Goal: Information Seeking & Learning: Learn about a topic

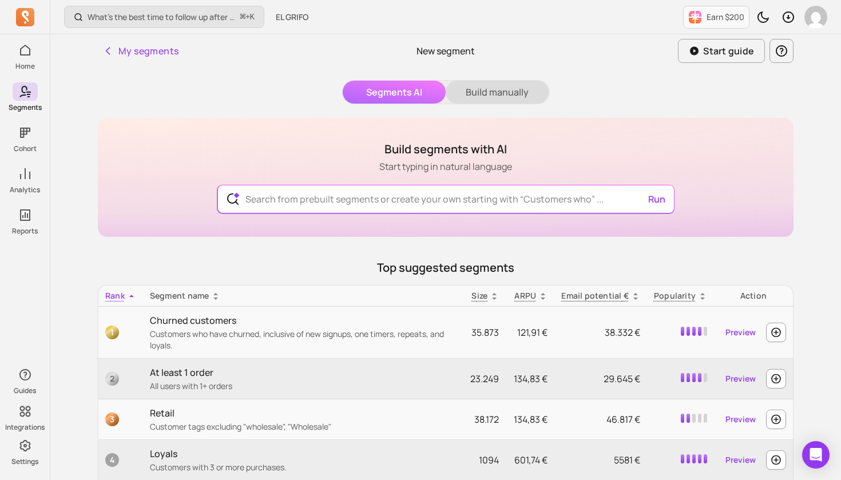
click at [491, 89] on button "Build manually" at bounding box center [496, 92] width 103 height 23
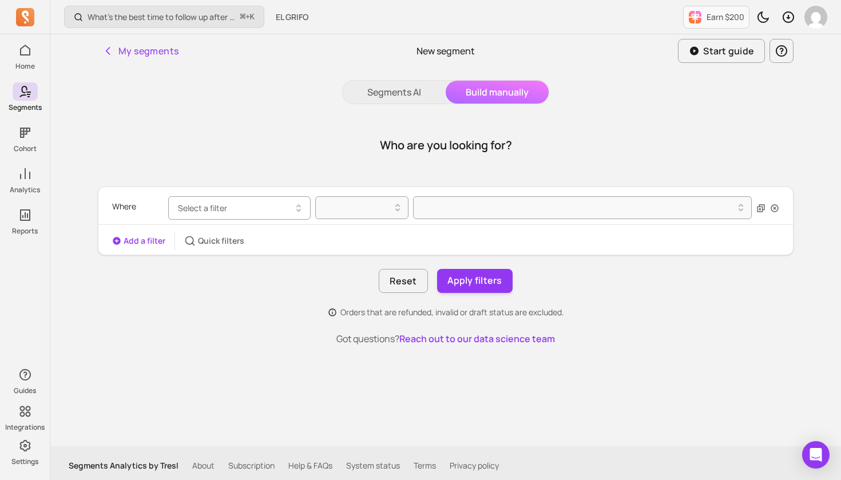
click at [222, 208] on span "Select a filter" at bounding box center [202, 207] width 49 height 11
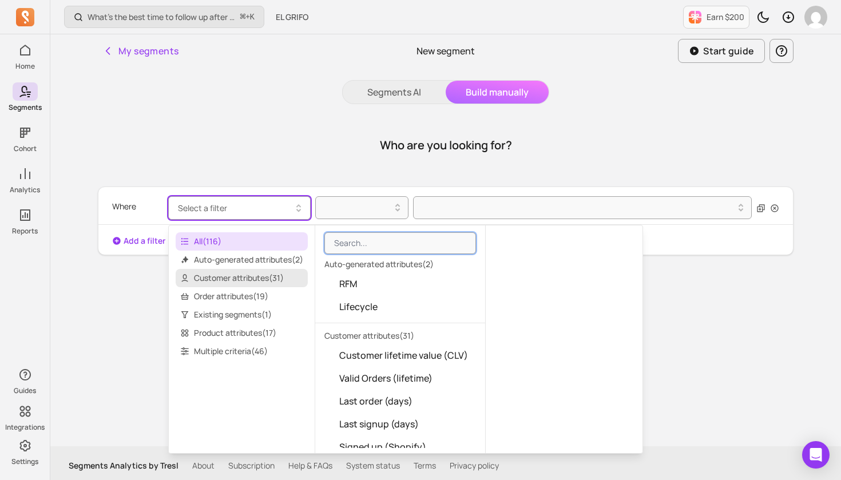
click at [263, 279] on span "Customer attributes ( 31 )" at bounding box center [242, 278] width 132 height 18
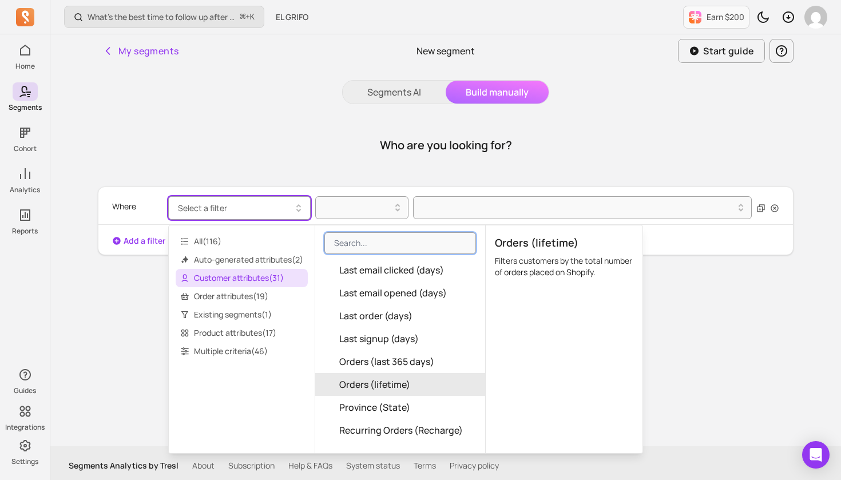
scroll to position [328, 0]
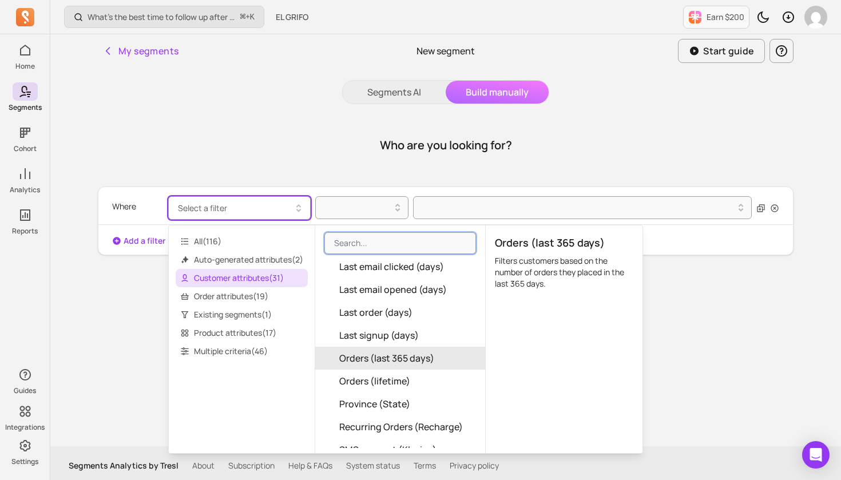
click at [417, 357] on span "Orders (last 365 days)" at bounding box center [386, 358] width 95 height 14
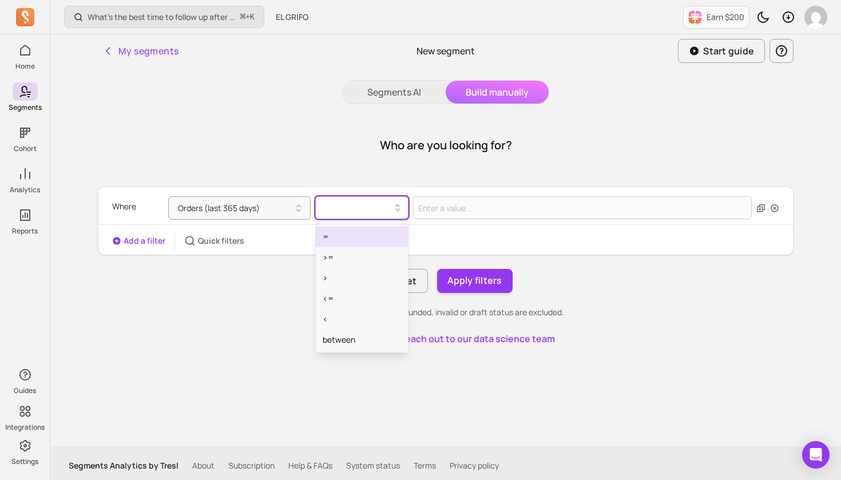
click at [358, 205] on div at bounding box center [357, 208] width 69 height 14
click at [351, 237] on div "=" at bounding box center [362, 236] width 92 height 21
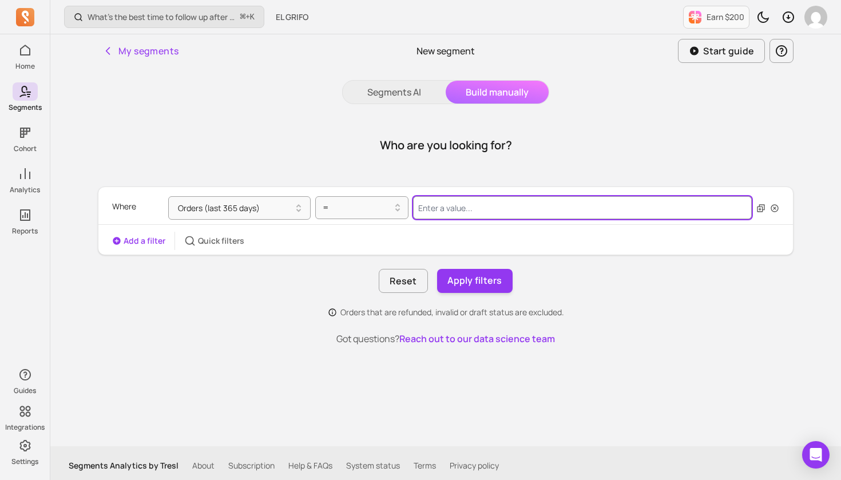
click at [457, 212] on input "Value for filter clause" at bounding box center [582, 207] width 339 height 23
type input "0"
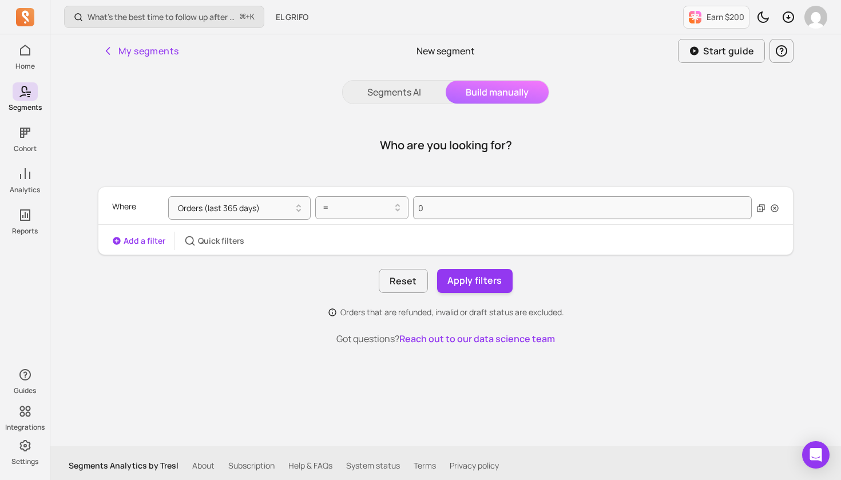
click at [142, 246] on button "Add a filter" at bounding box center [138, 240] width 53 height 11
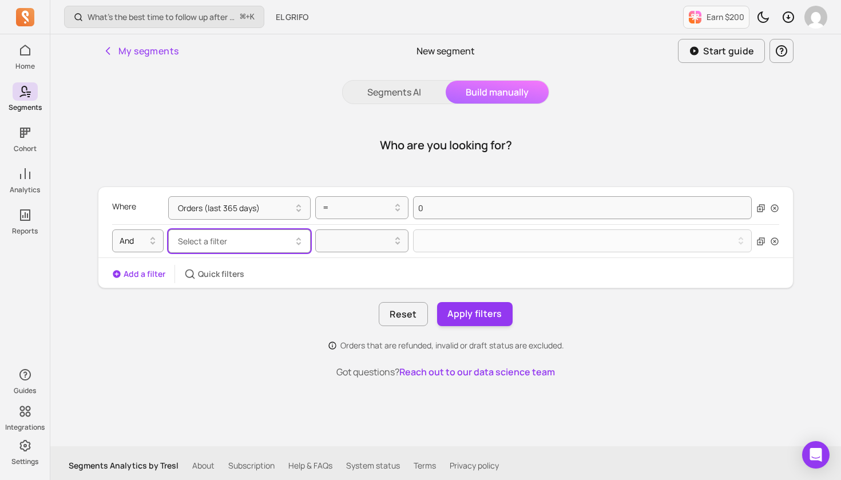
click at [278, 241] on button "Select a filter" at bounding box center [239, 240] width 142 height 23
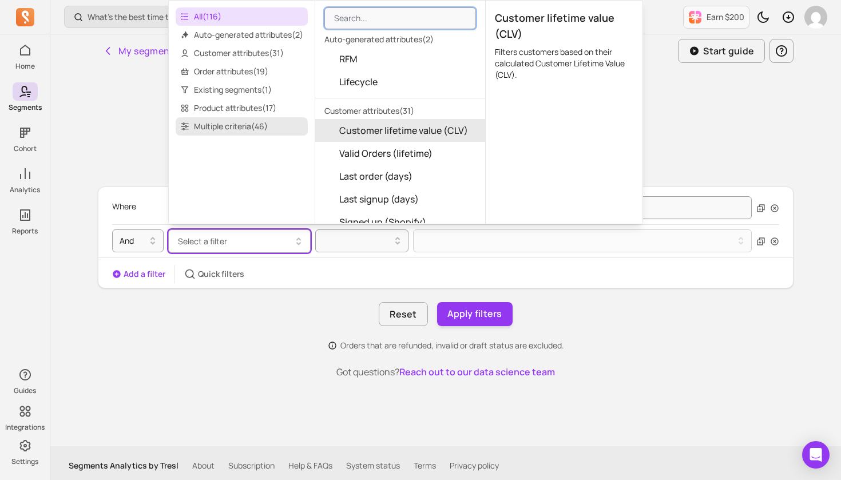
click at [282, 130] on span "Multiple criteria ( 46 )" at bounding box center [242, 126] width 132 height 18
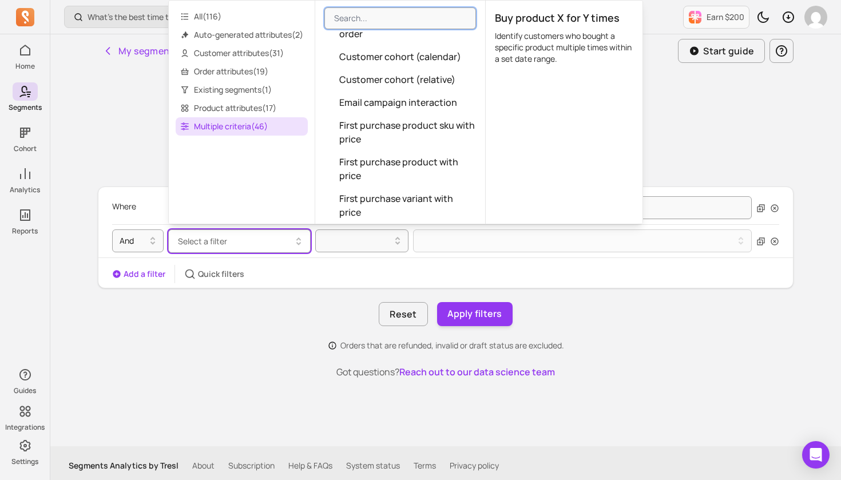
scroll to position [457, 0]
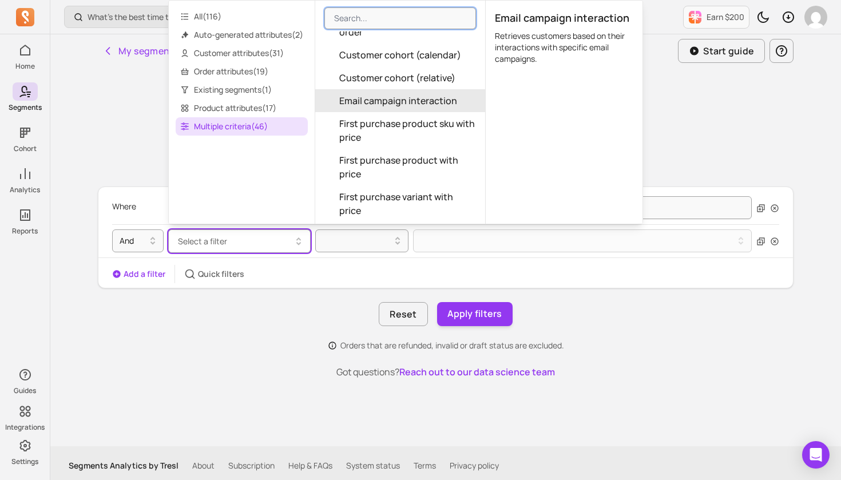
click at [445, 102] on span "Email campaign interaction" at bounding box center [398, 101] width 118 height 14
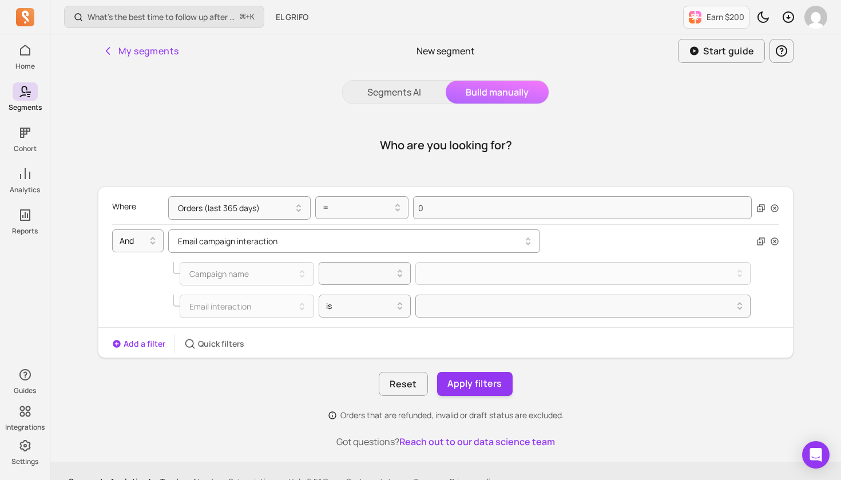
click at [236, 239] on button "Email campaign interaction" at bounding box center [354, 240] width 372 height 23
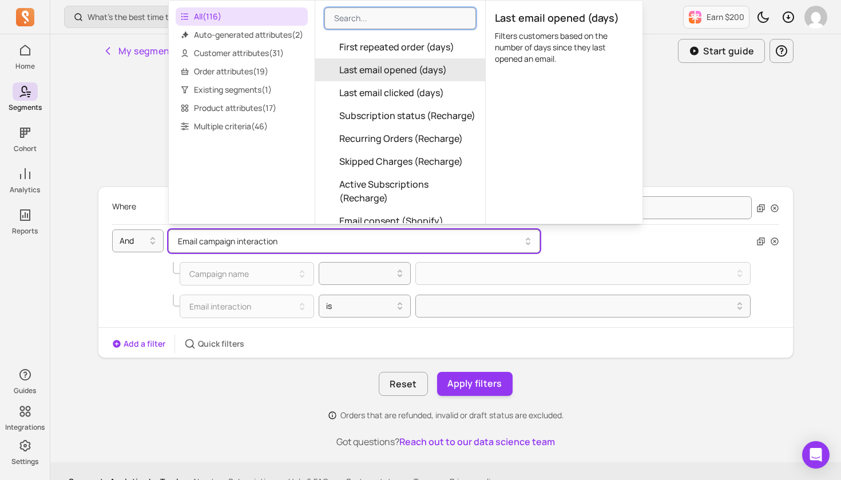
scroll to position [359, 0]
click at [415, 72] on span "Last email opened (days)" at bounding box center [393, 69] width 108 height 14
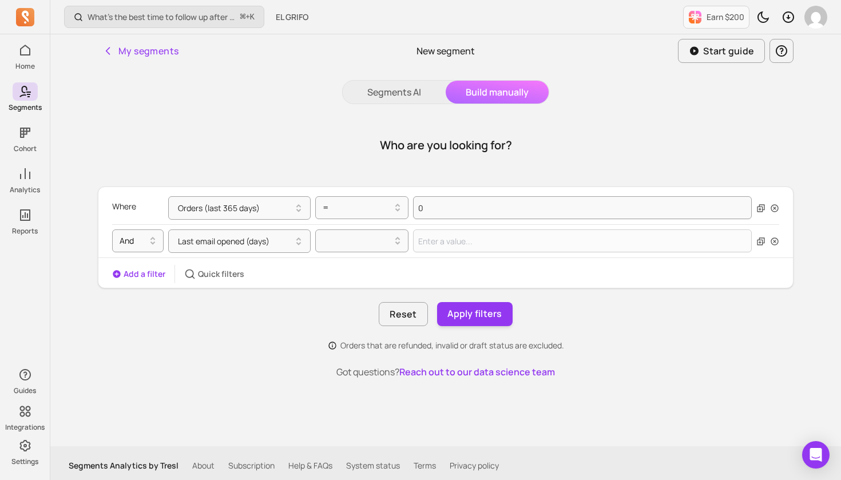
scroll to position [5, 0]
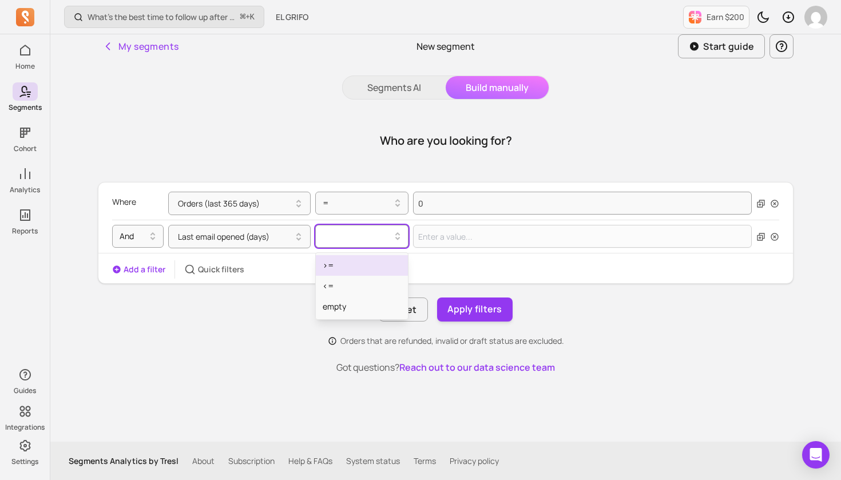
click at [399, 238] on icon at bounding box center [398, 236] width 14 height 14
click at [375, 264] on div ">=" at bounding box center [362, 265] width 92 height 21
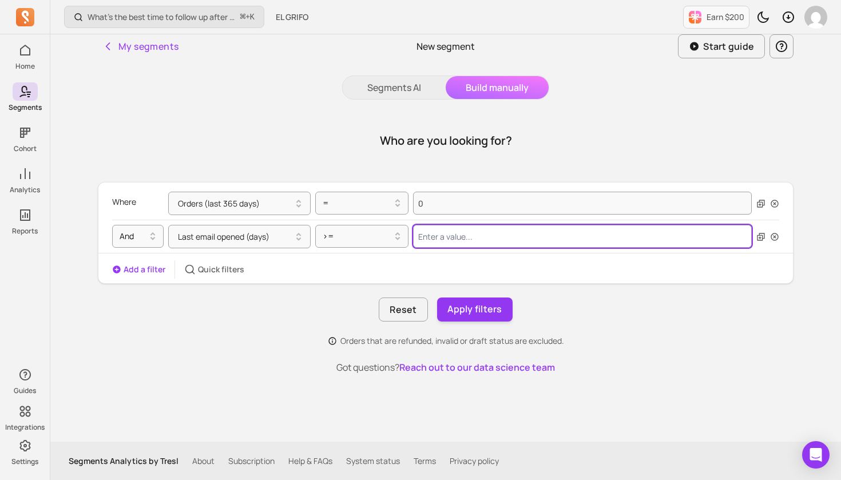
click at [480, 236] on input "Value for filter clause" at bounding box center [582, 236] width 339 height 23
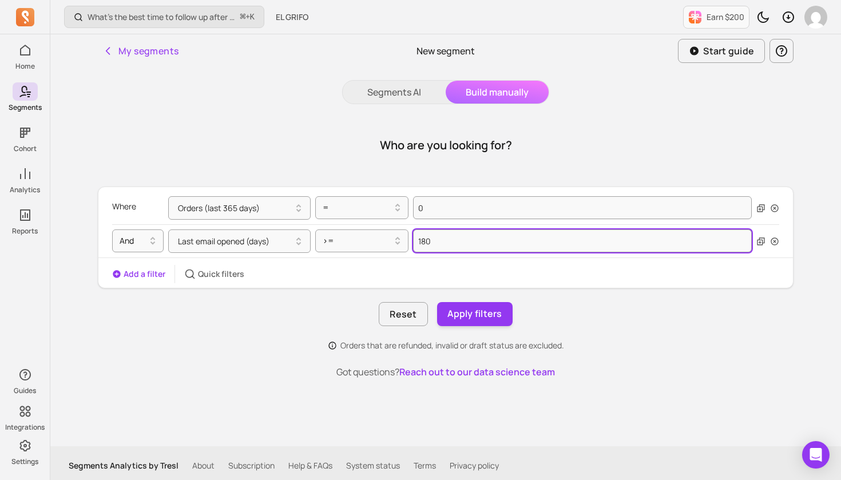
scroll to position [0, 0]
type input "180"
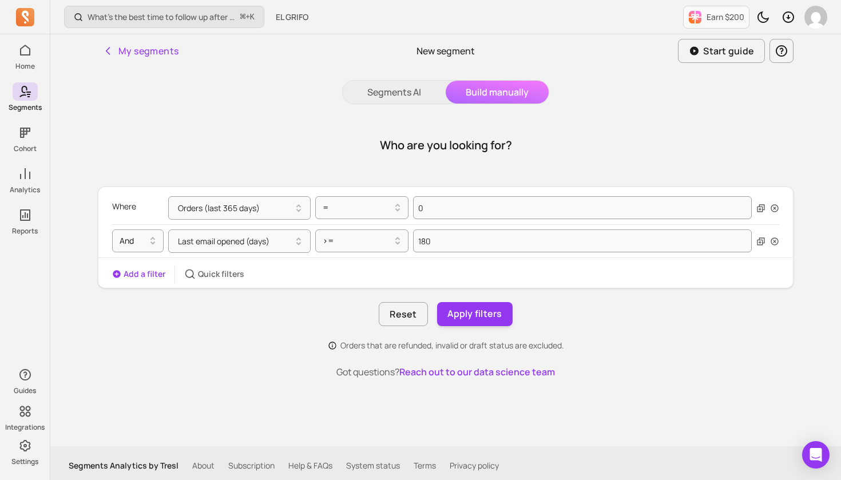
click at [135, 274] on button "Add a filter" at bounding box center [138, 273] width 53 height 11
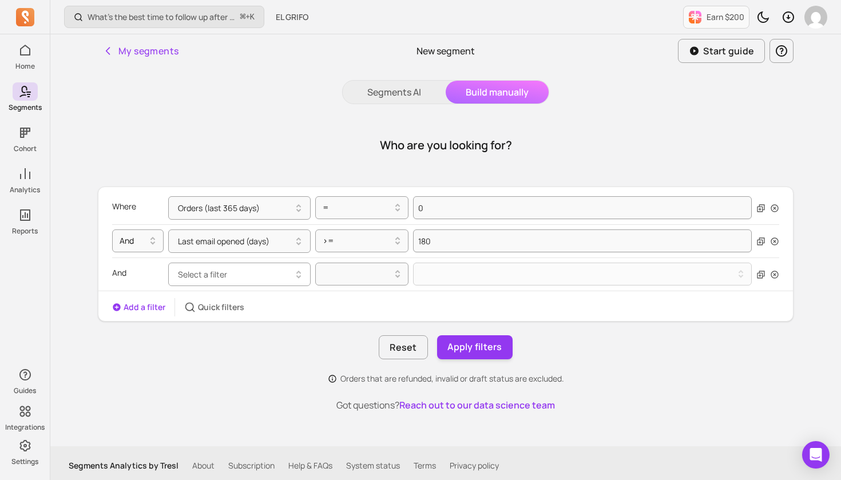
click at [298, 270] on icon "button" at bounding box center [299, 275] width 14 height 14
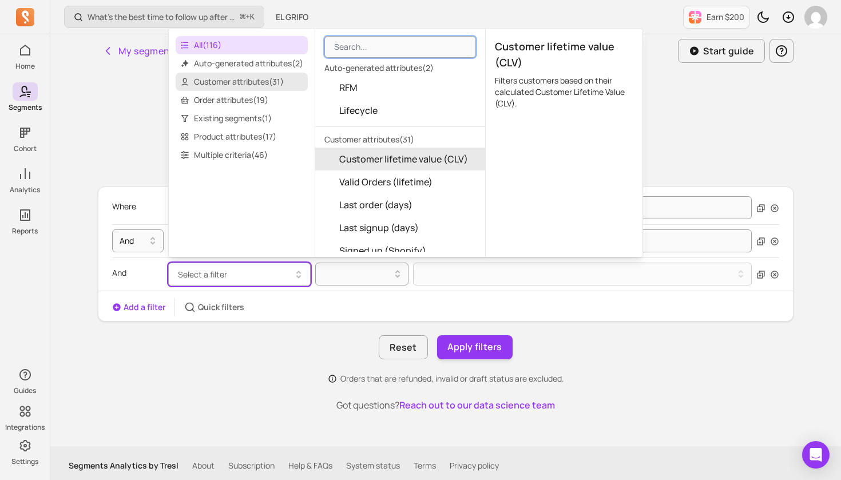
click at [242, 76] on span "Customer attributes ( 31 )" at bounding box center [242, 82] width 132 height 18
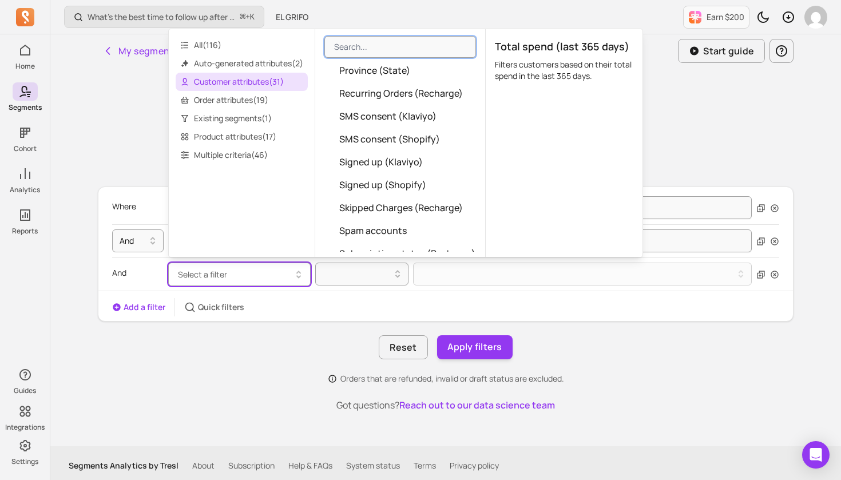
scroll to position [464, 0]
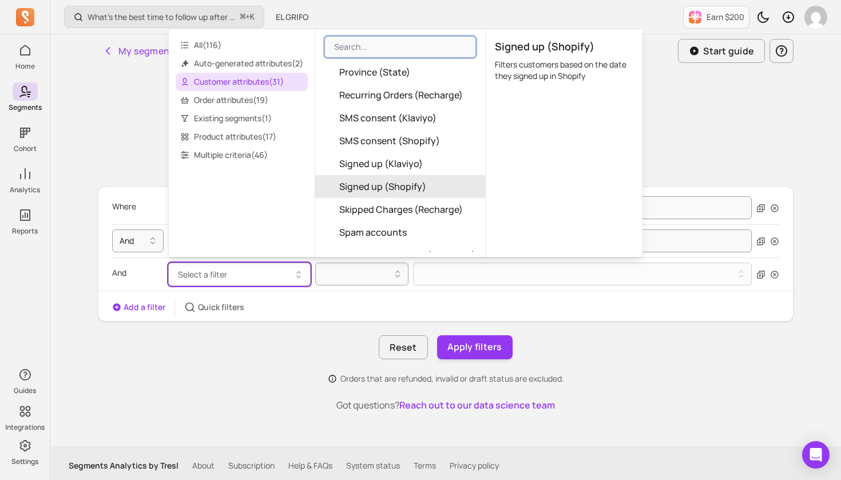
click at [437, 186] on button "Signed up (Shopify)" at bounding box center [400, 186] width 170 height 23
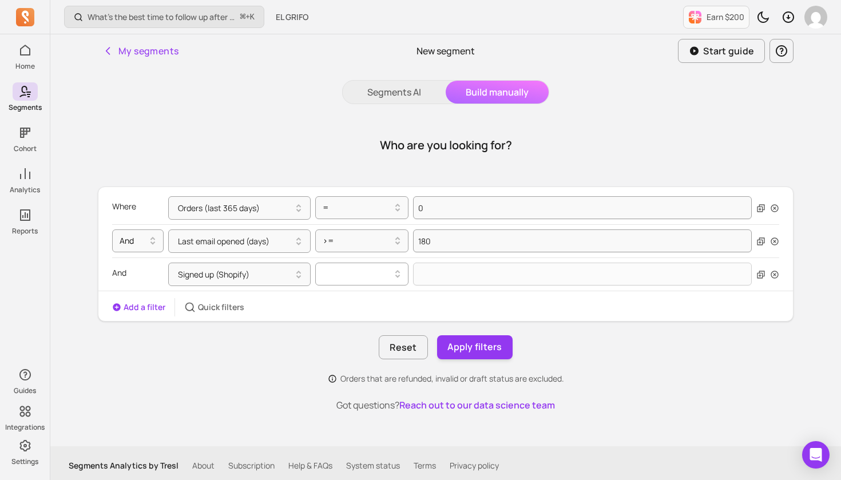
click at [397, 274] on icon at bounding box center [398, 274] width 14 height 14
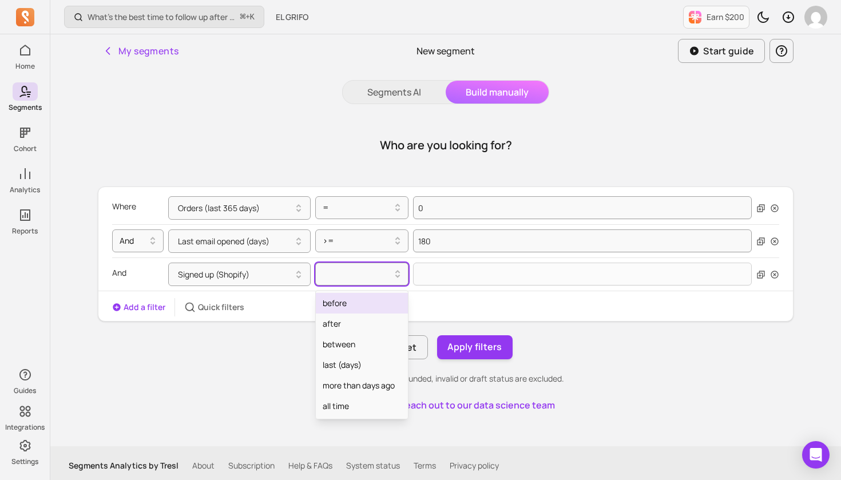
click at [344, 305] on div "before" at bounding box center [362, 303] width 92 height 21
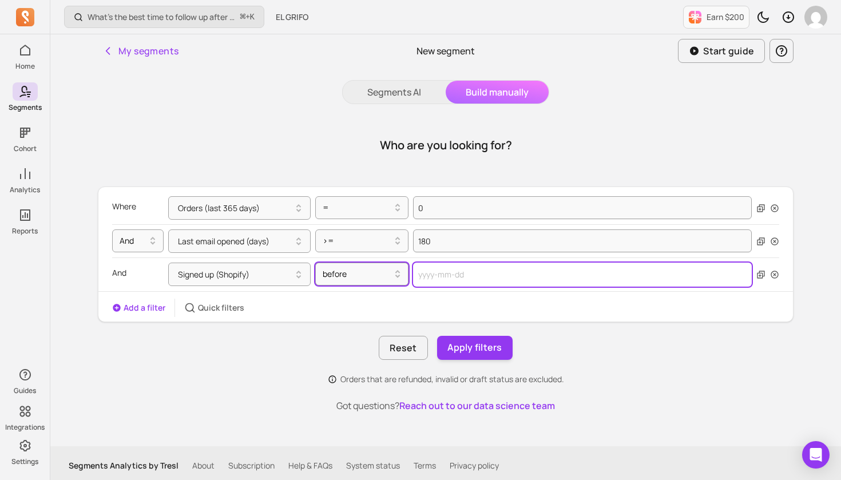
select select "2025"
select select "September"
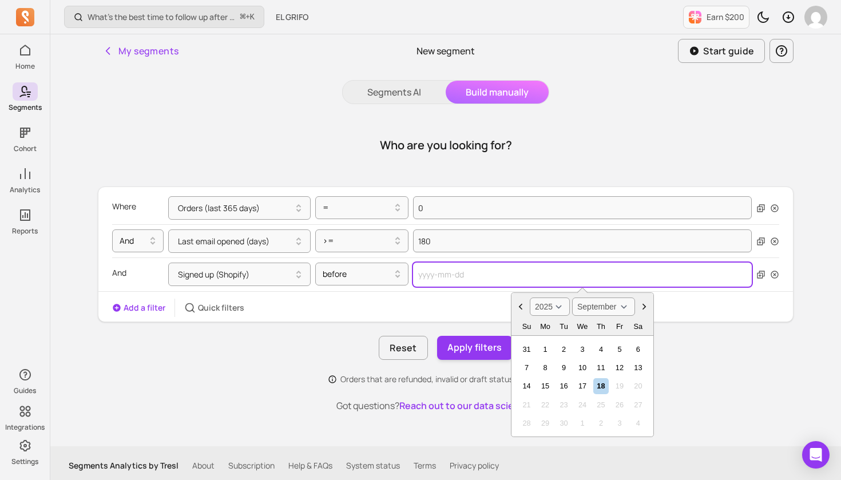
click at [469, 276] on input "text" at bounding box center [582, 274] width 339 height 24
select select "2024"
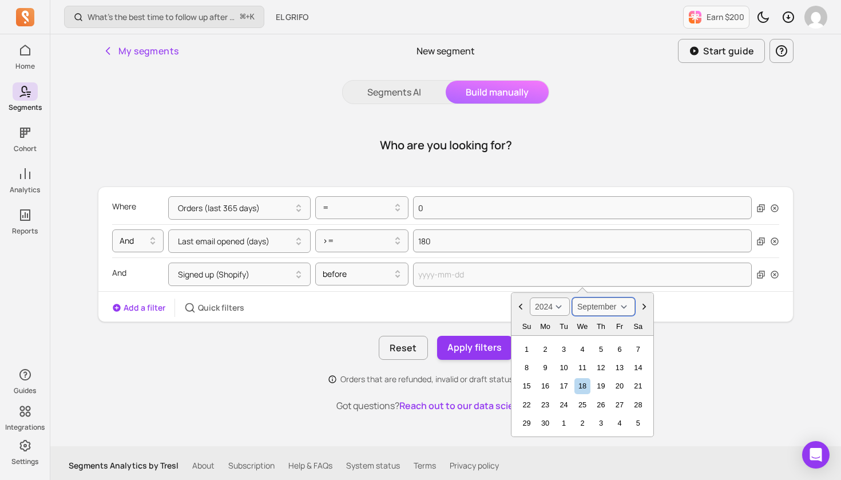
select select "June"
click at [638, 349] on div "1" at bounding box center [637, 348] width 15 height 15
type input "2024-06-01"
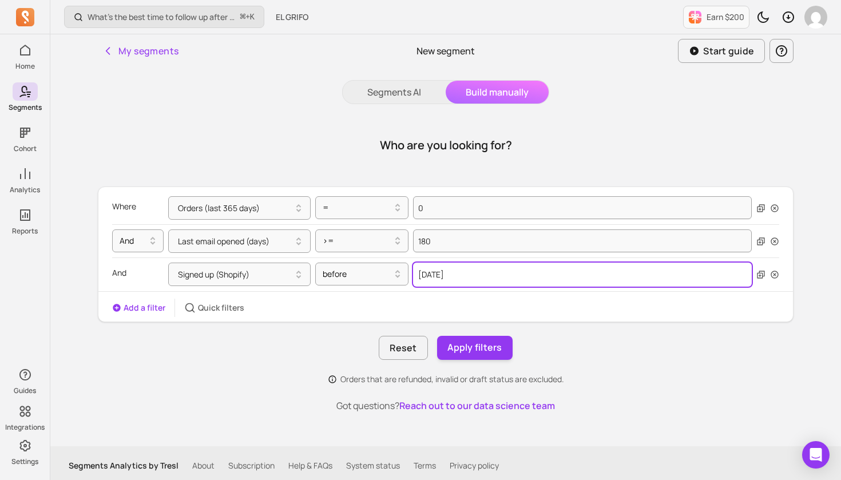
click at [478, 275] on input "2024-06-01" at bounding box center [582, 274] width 339 height 24
select select "2024"
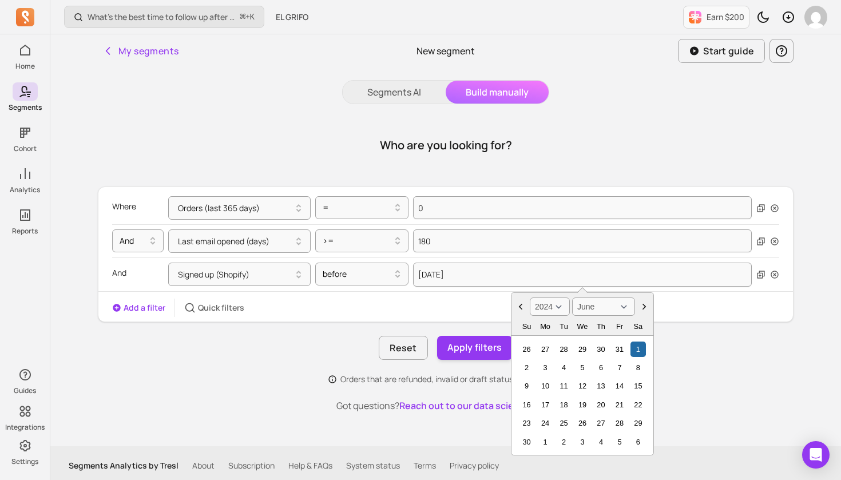
select select "September"
click at [546, 420] on div "30" at bounding box center [544, 422] width 15 height 15
type input "2024-09-30"
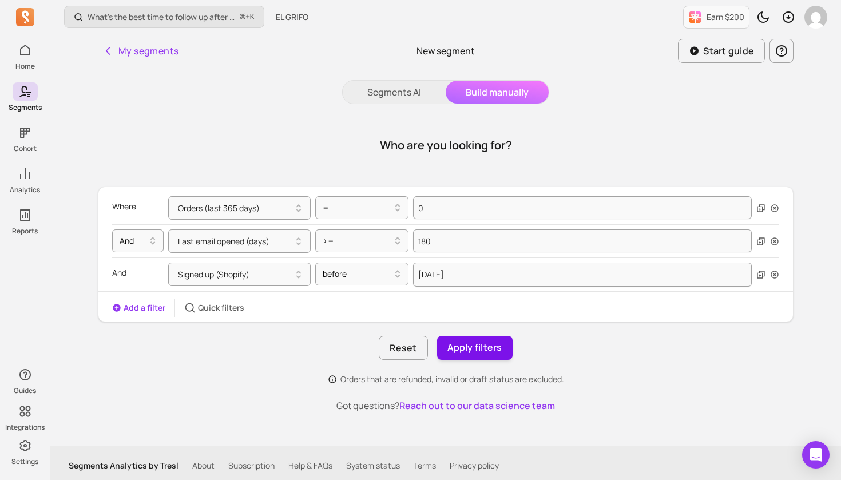
click at [478, 348] on button "Apply filters" at bounding box center [474, 348] width 75 height 24
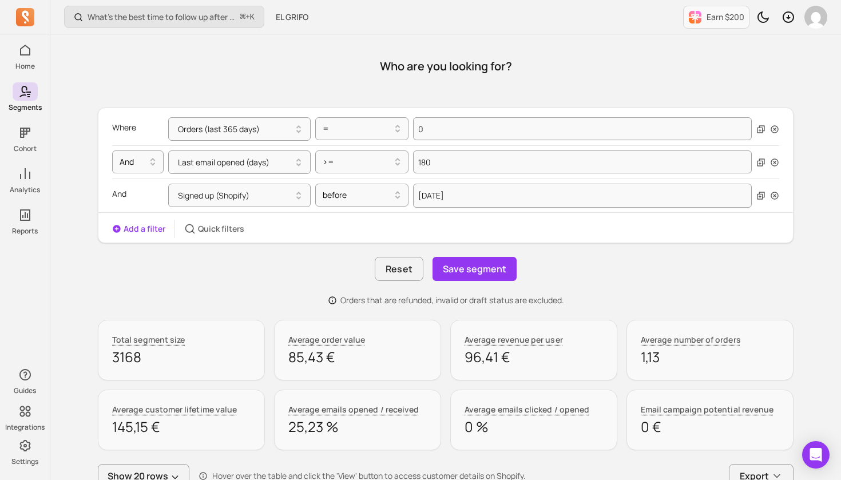
scroll to position [81, 0]
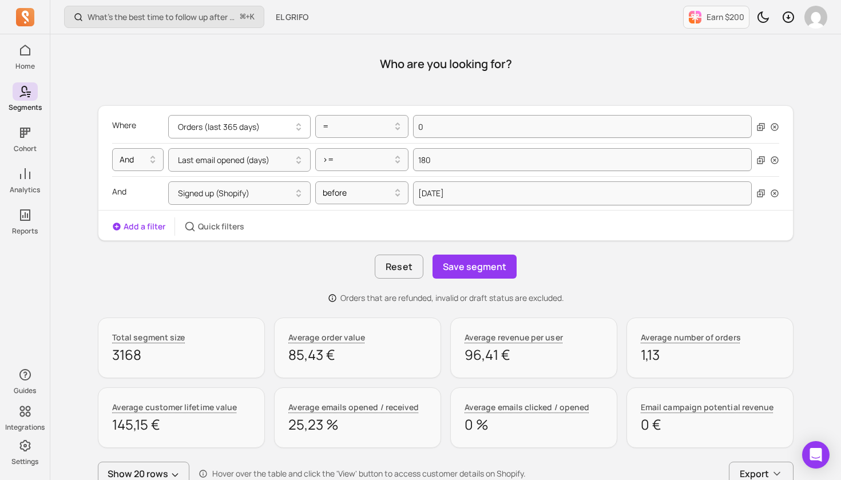
click at [295, 128] on icon "button" at bounding box center [299, 127] width 14 height 14
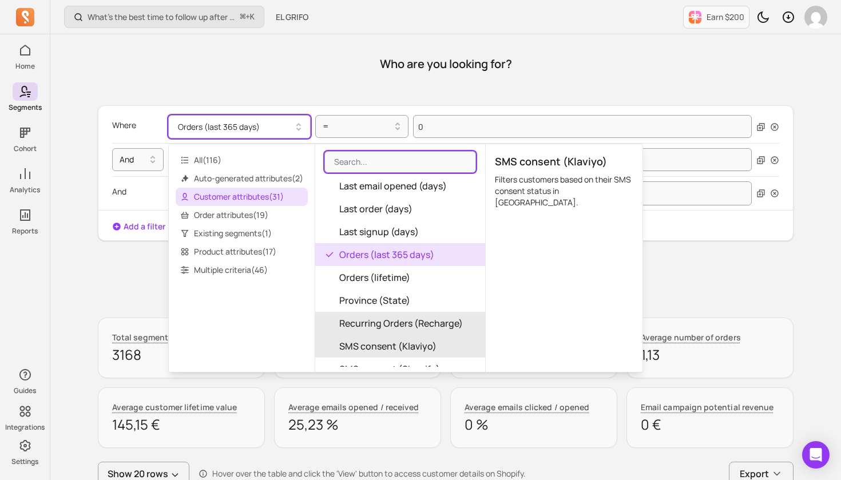
scroll to position [351, 0]
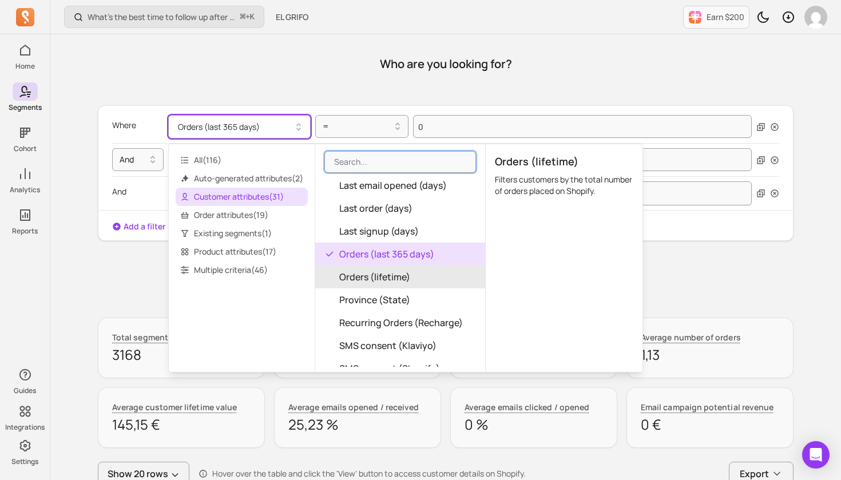
click at [410, 276] on span "Orders (lifetime)" at bounding box center [374, 277] width 71 height 14
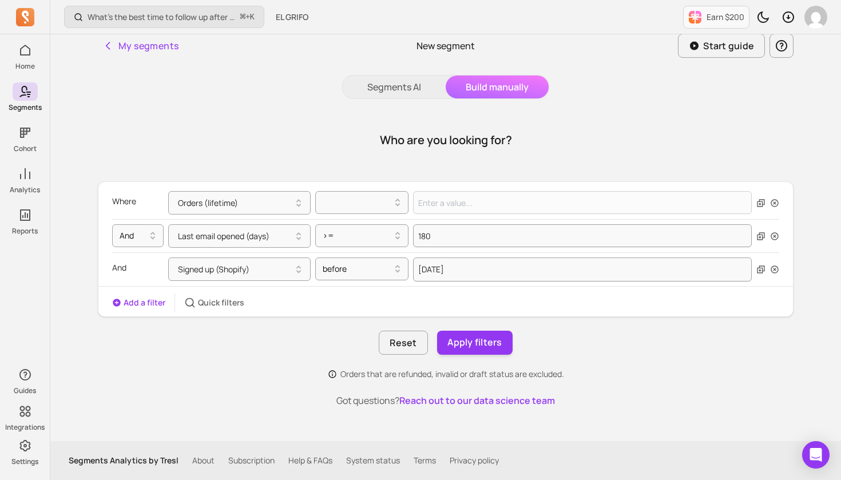
scroll to position [5, 0]
click at [362, 201] on div at bounding box center [357, 203] width 69 height 14
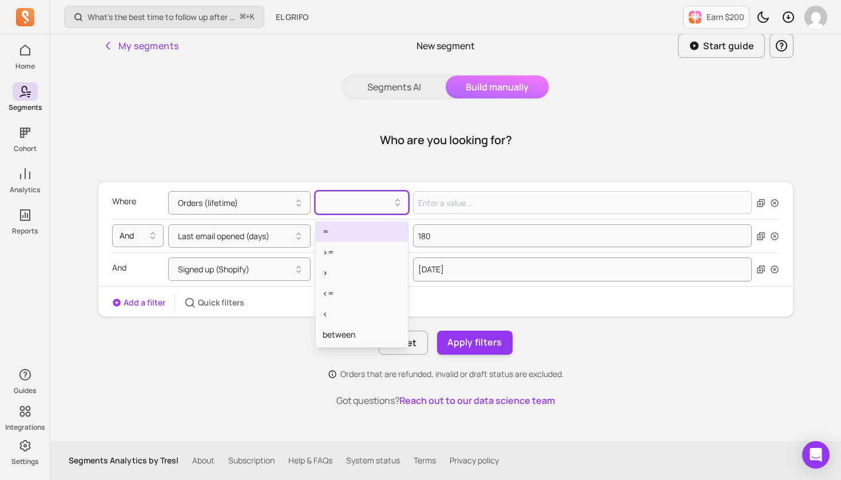
click at [351, 236] on div "=" at bounding box center [362, 231] width 92 height 21
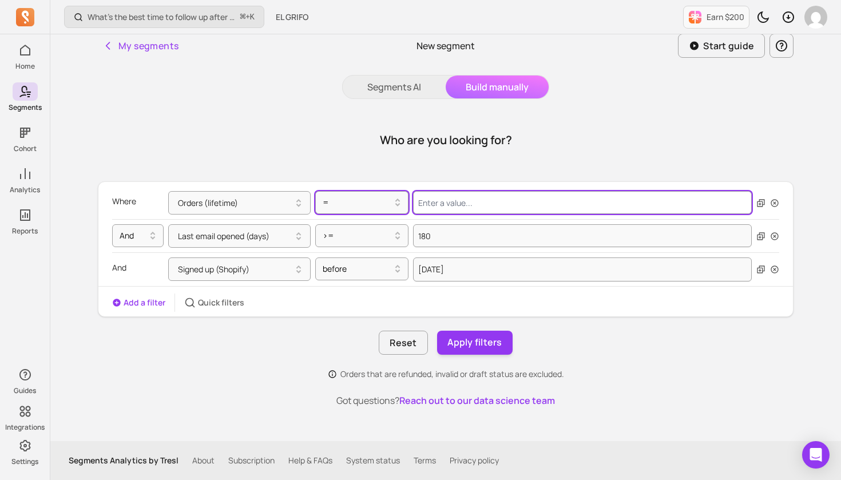
click at [459, 202] on input "Value for filter clause" at bounding box center [582, 202] width 339 height 23
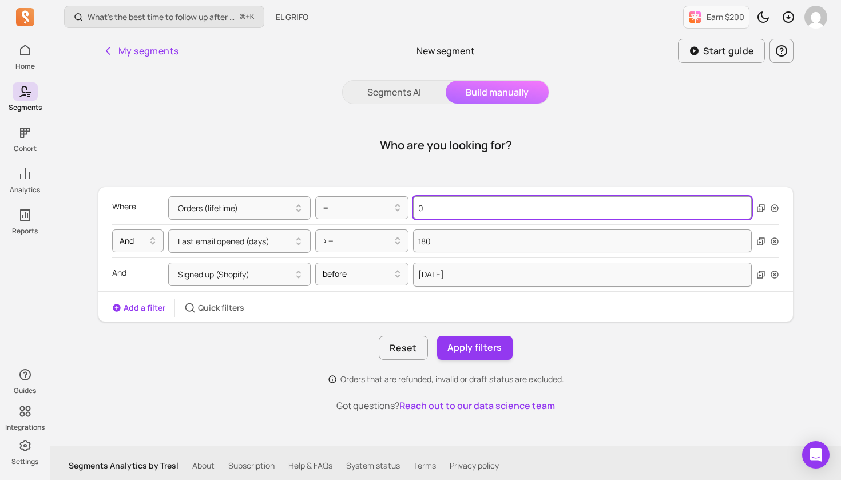
scroll to position [0, 0]
type input "0"
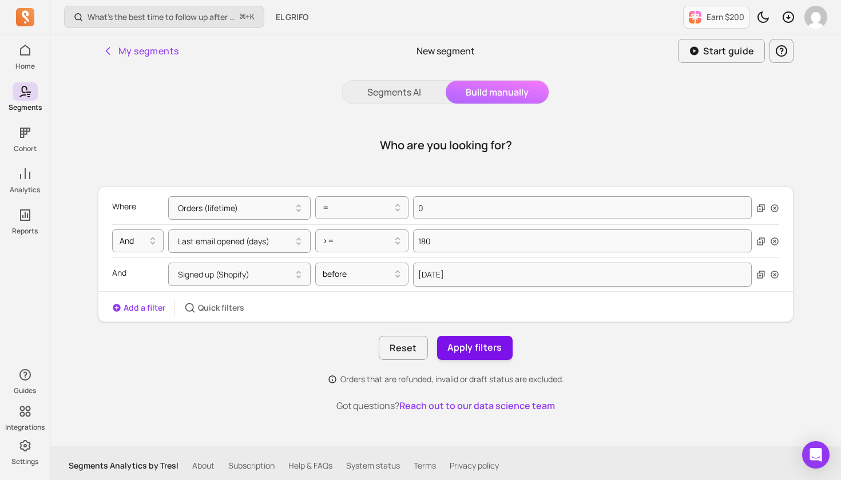
click at [474, 347] on button "Apply filters" at bounding box center [474, 348] width 75 height 24
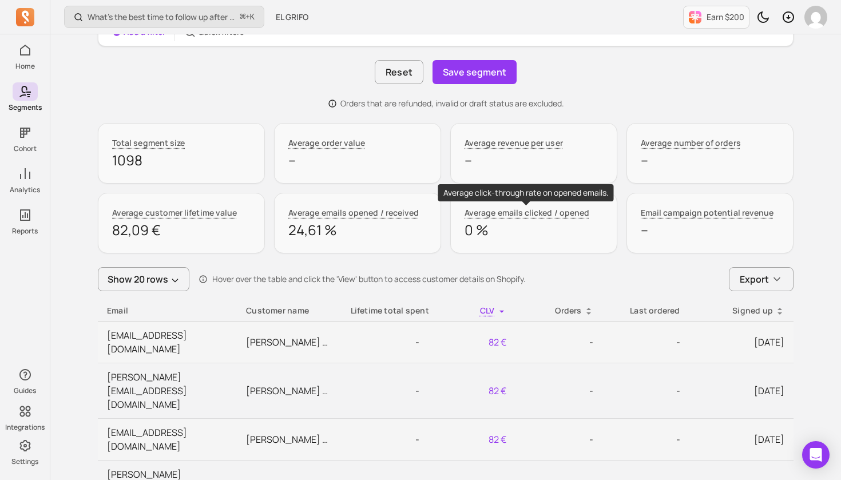
scroll to position [348, 0]
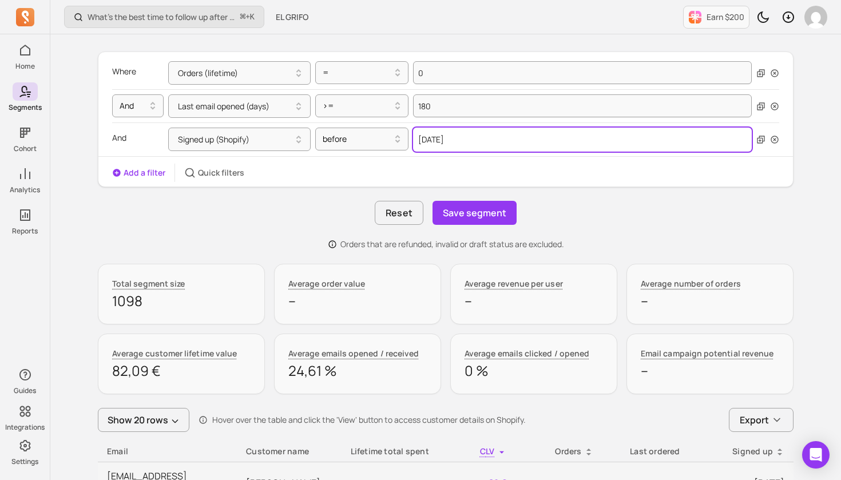
select select "2024"
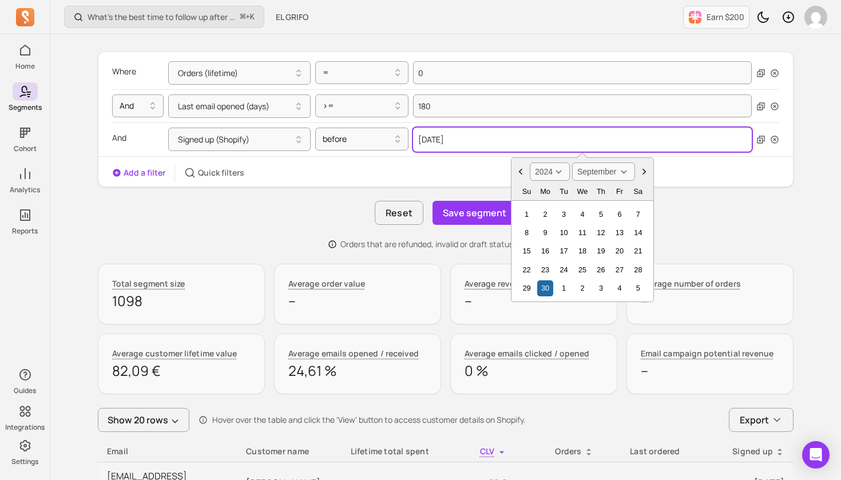
click at [468, 137] on input "2024-09-30" at bounding box center [582, 140] width 339 height 24
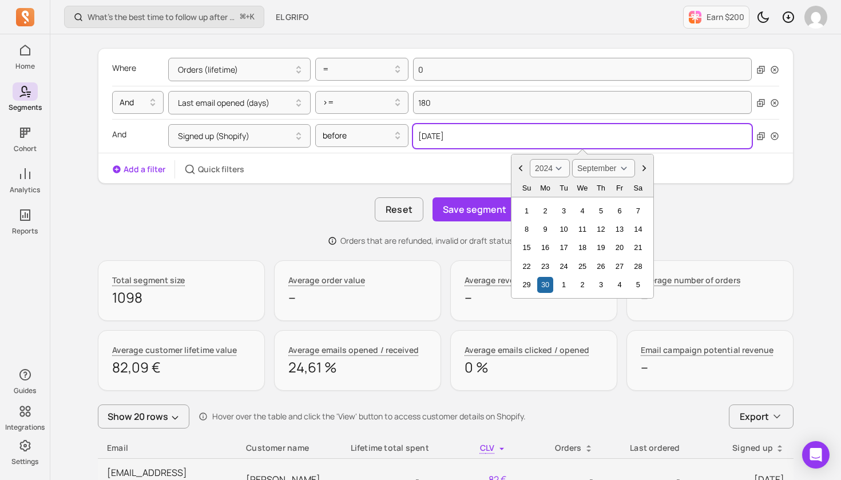
scroll to position [141, 0]
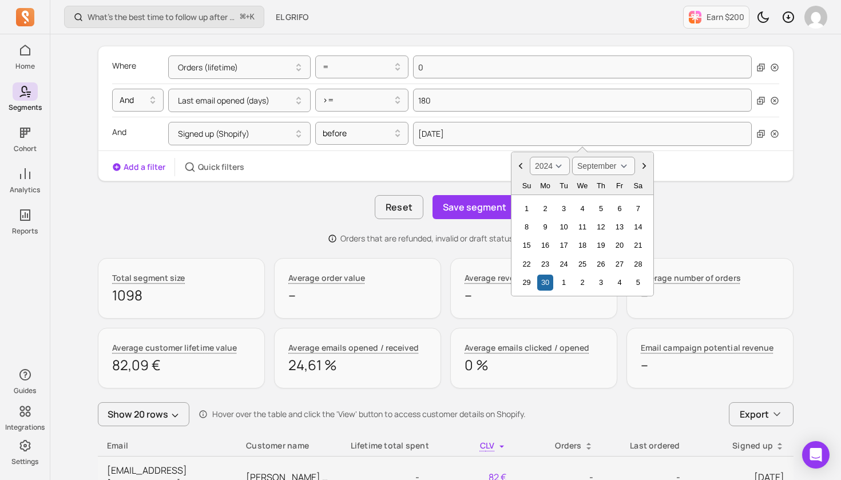
select select "May"
click at [581, 262] on div "22" at bounding box center [581, 263] width 15 height 15
type input "2024-05-22"
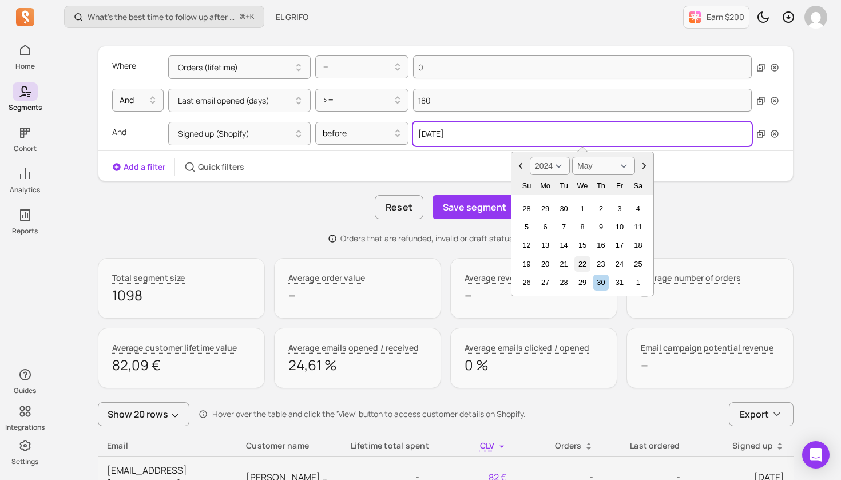
scroll to position [5, 0]
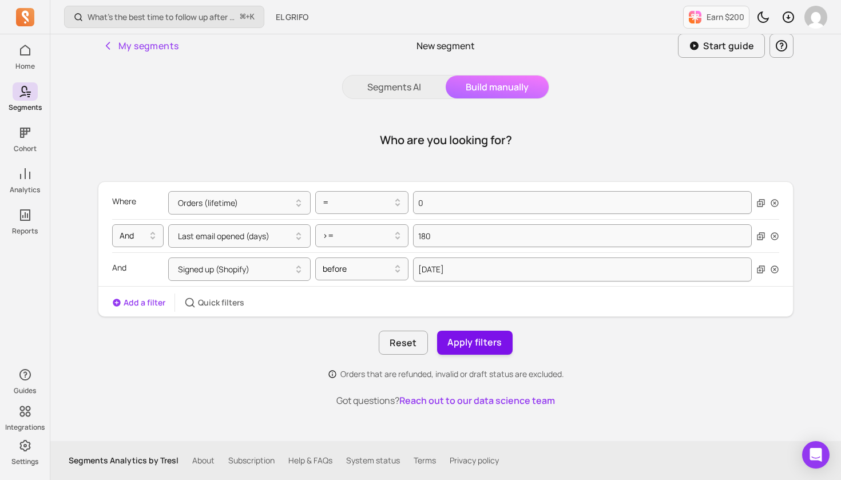
click at [492, 342] on button "Apply filters" at bounding box center [474, 343] width 75 height 24
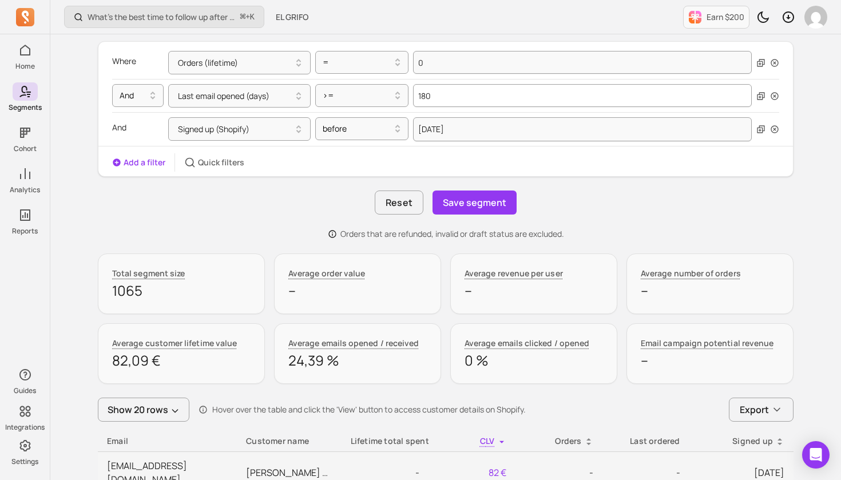
scroll to position [78, 0]
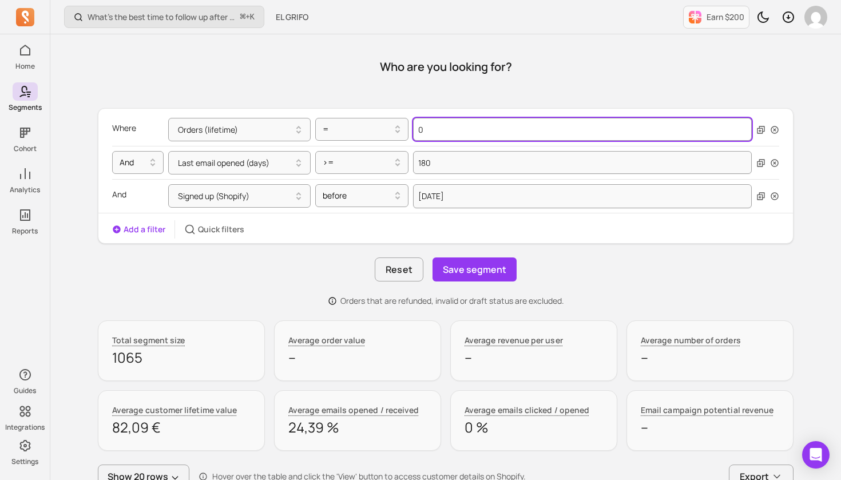
type input "1"
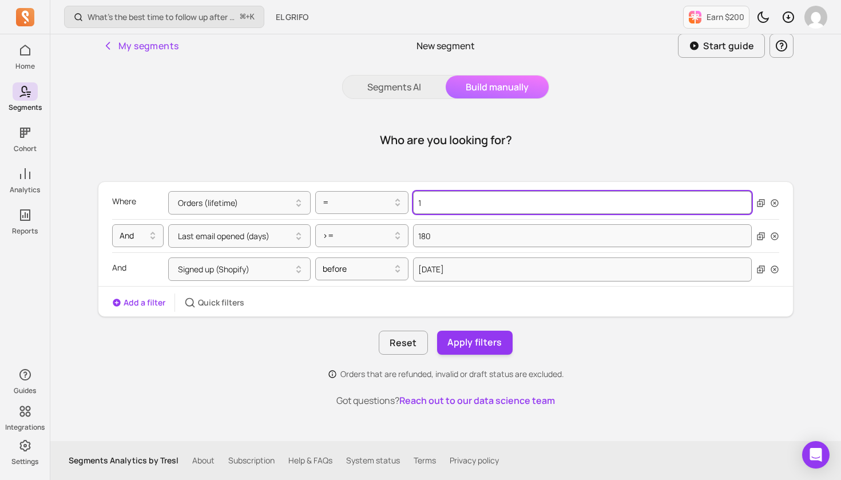
click at [743, 191] on input "1" at bounding box center [582, 202] width 339 height 23
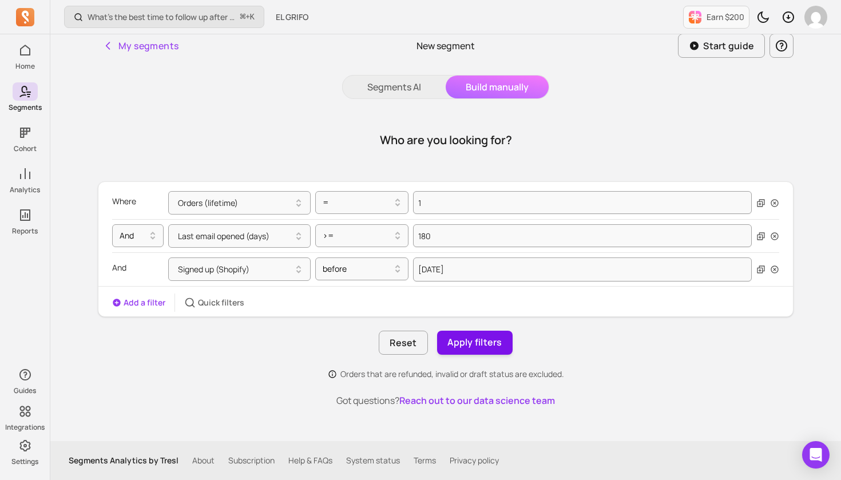
click at [467, 344] on button "Apply filters" at bounding box center [474, 343] width 75 height 24
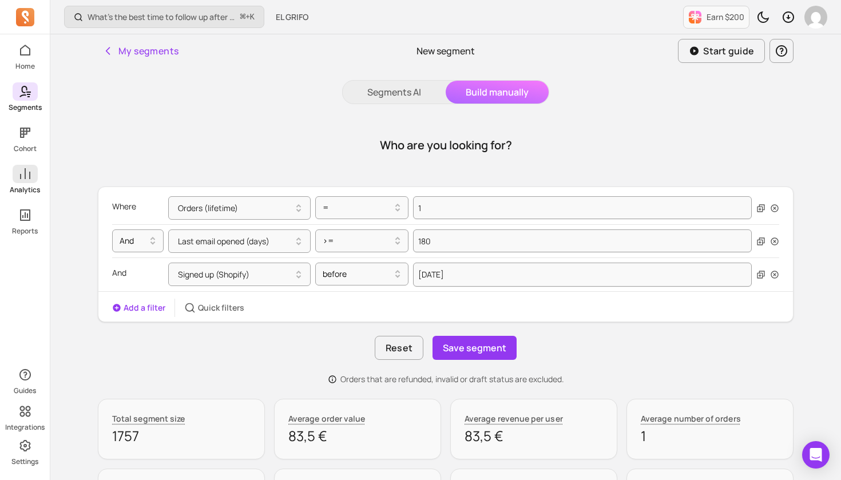
scroll to position [4, 0]
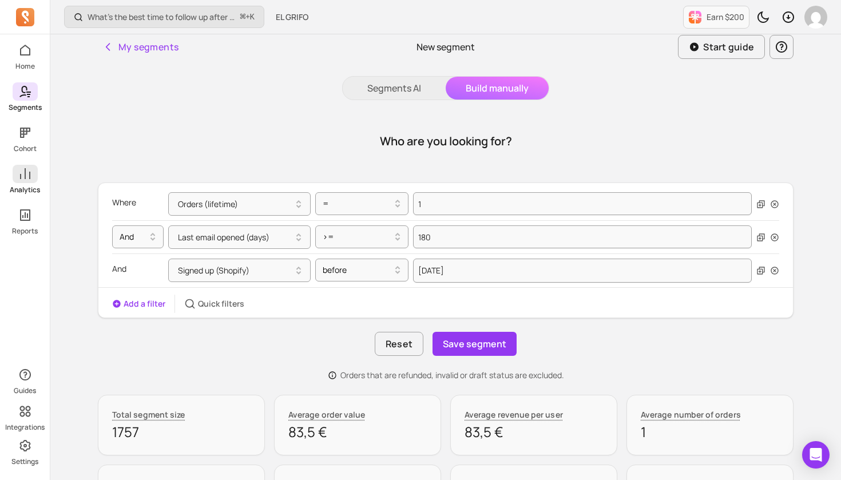
click at [29, 174] on icon at bounding box center [25, 174] width 14 height 14
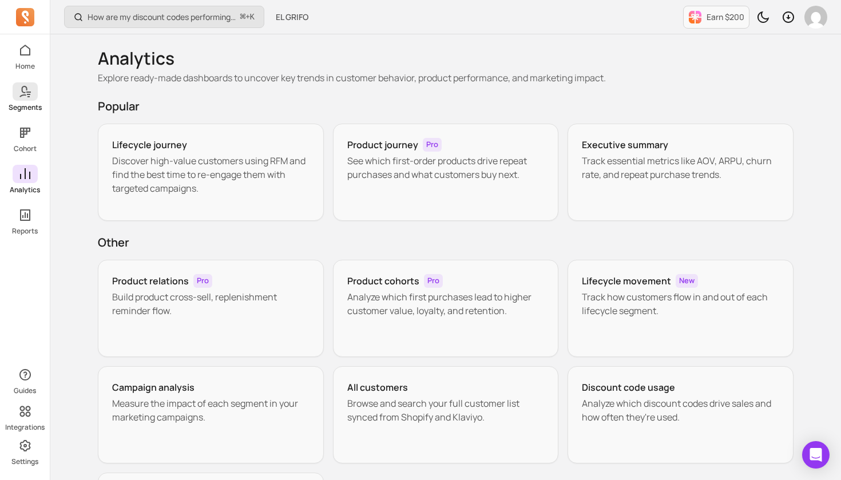
click at [26, 94] on icon at bounding box center [25, 92] width 14 height 14
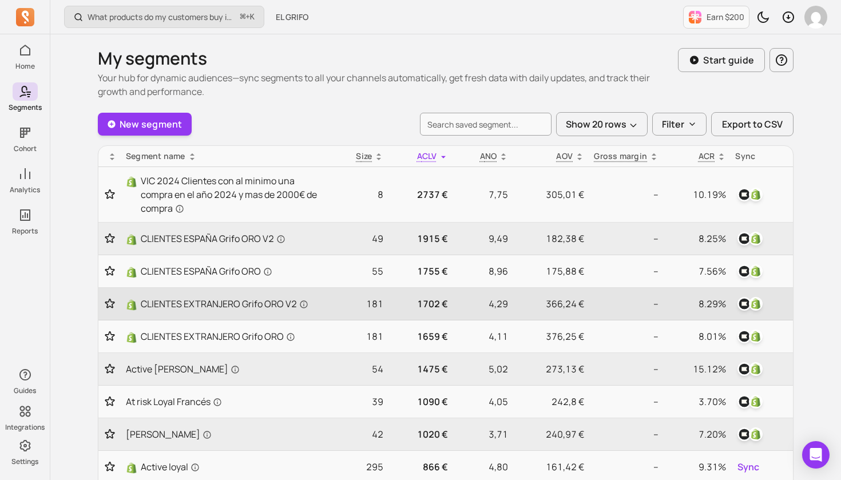
scroll to position [1, 0]
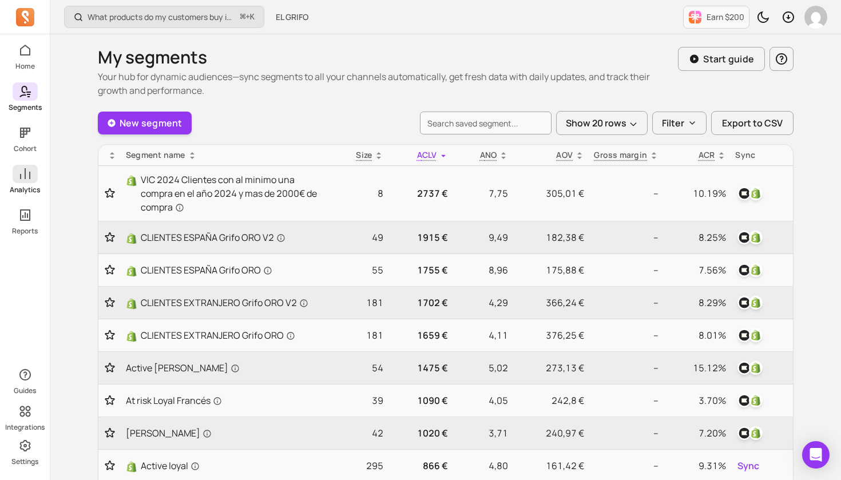
click at [24, 174] on icon at bounding box center [25, 174] width 14 height 14
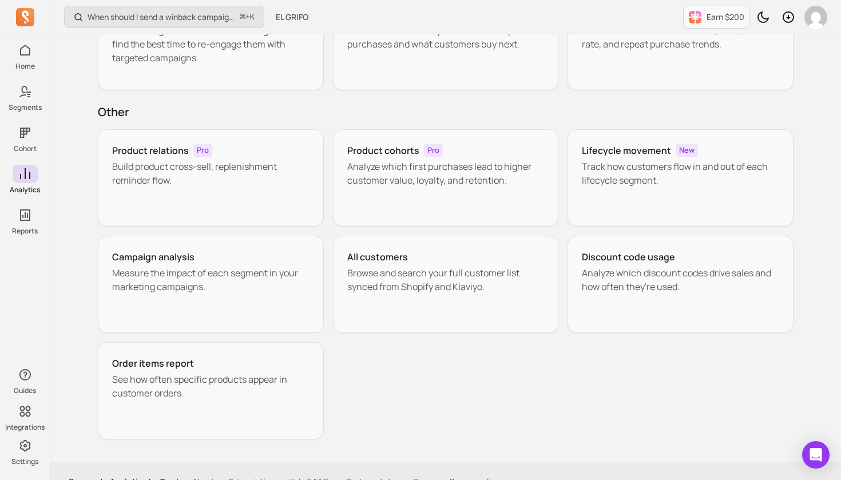
scroll to position [131, 0]
click at [157, 259] on h3 "Campaign analysis" at bounding box center [153, 256] width 82 height 14
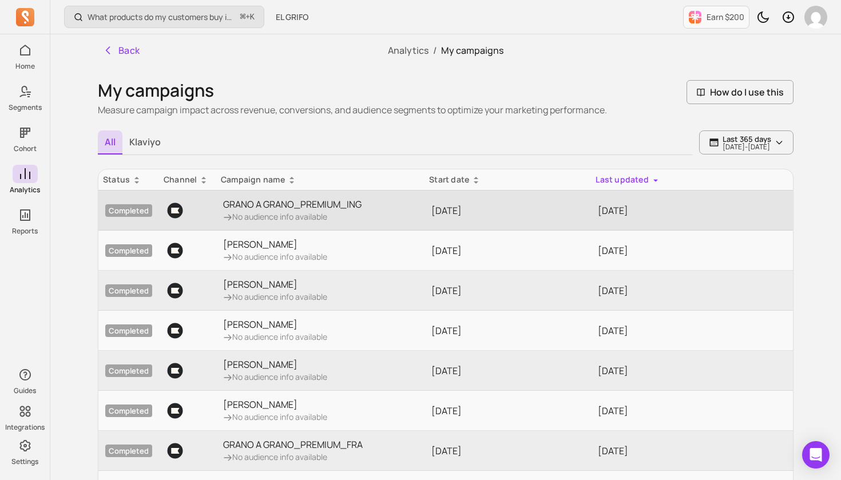
click at [306, 207] on p "GRANO A GRANO_PREMIUM_ING" at bounding box center [292, 204] width 138 height 14
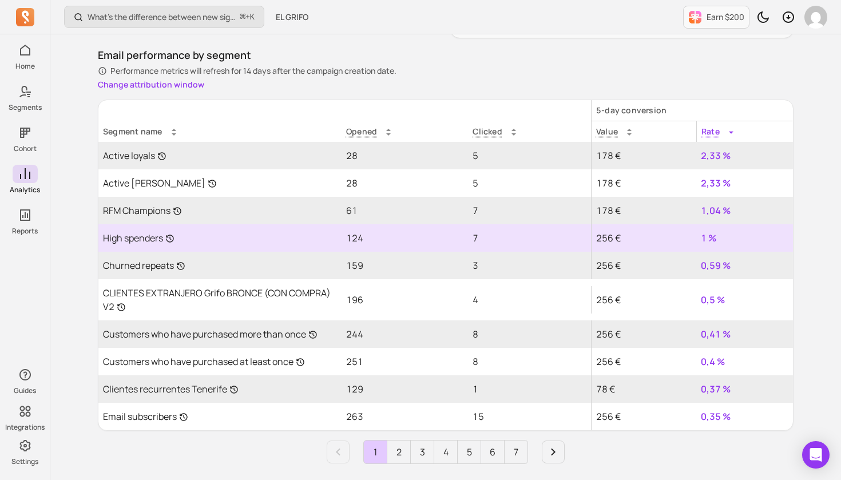
scroll to position [894, 0]
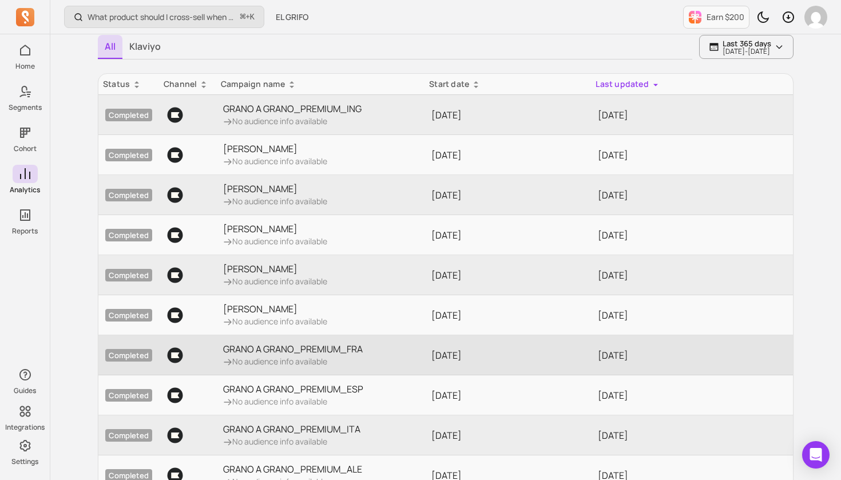
scroll to position [99, 0]
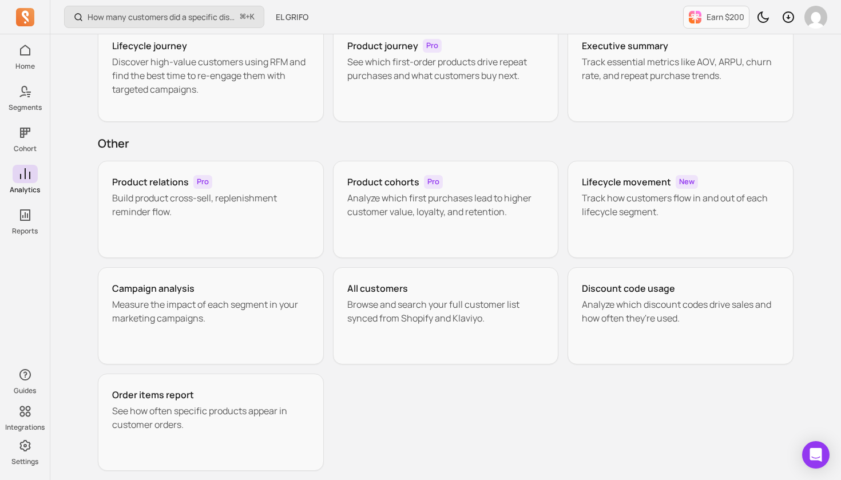
scroll to position [131, 0]
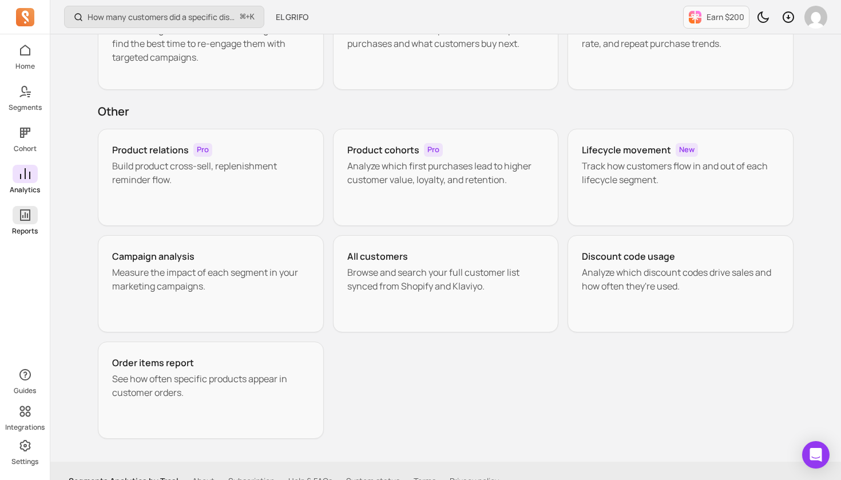
click at [26, 222] on span at bounding box center [25, 215] width 25 height 18
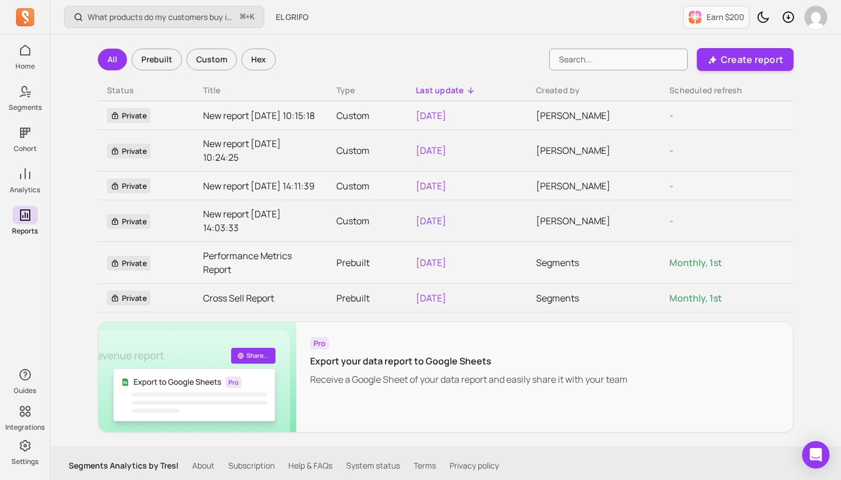
scroll to position [26, 0]
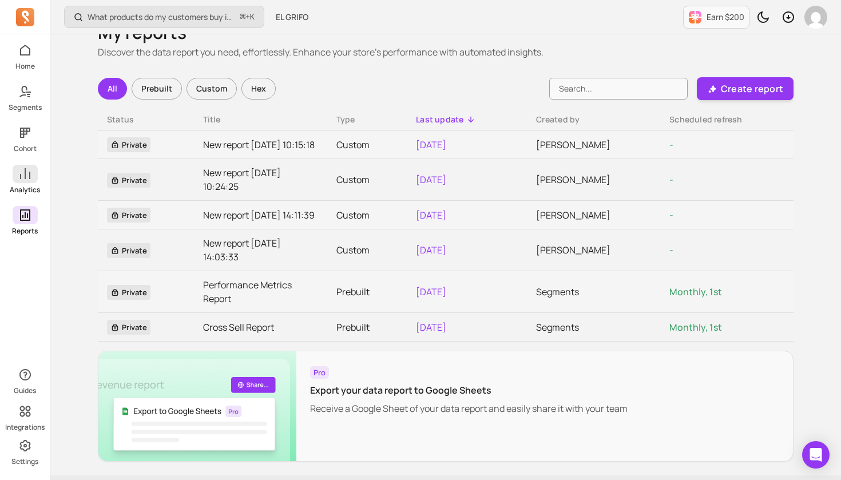
click at [26, 174] on icon at bounding box center [25, 174] width 14 height 14
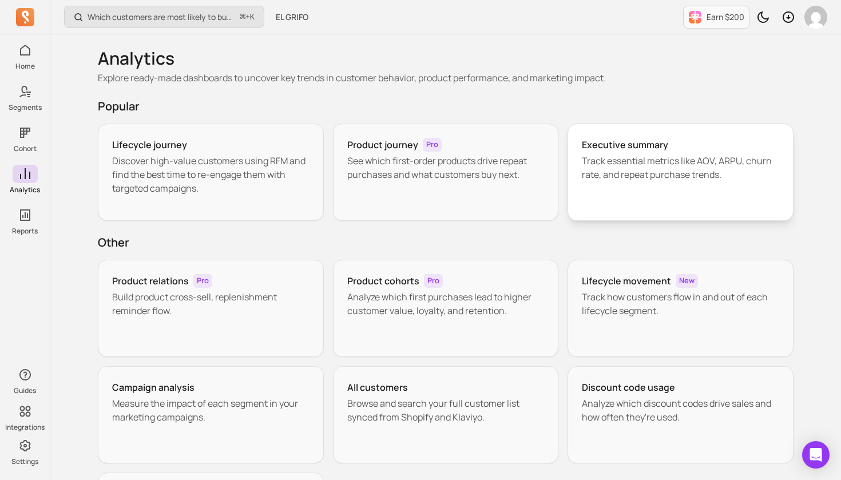
click at [665, 162] on p "Track essential metrics like AOV, ARPU, churn rate, and repeat purchase trends." at bounding box center [680, 167] width 197 height 27
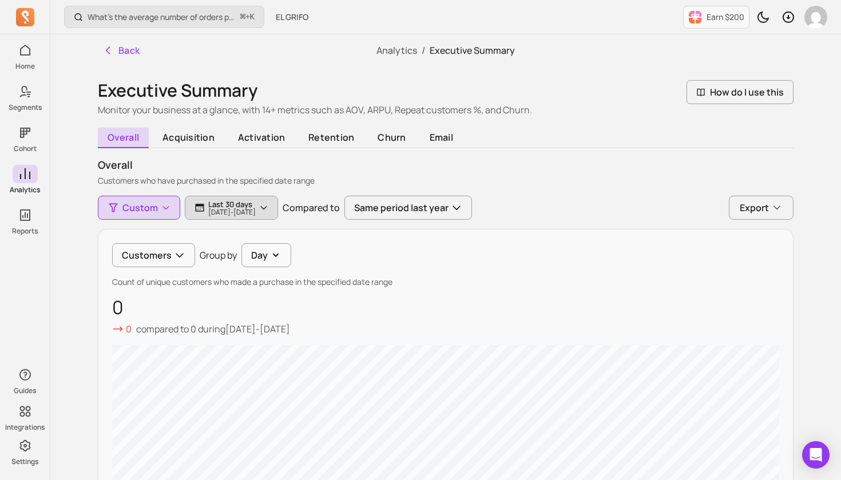
click at [256, 205] on p "Last 30 days" at bounding box center [231, 204] width 47 height 9
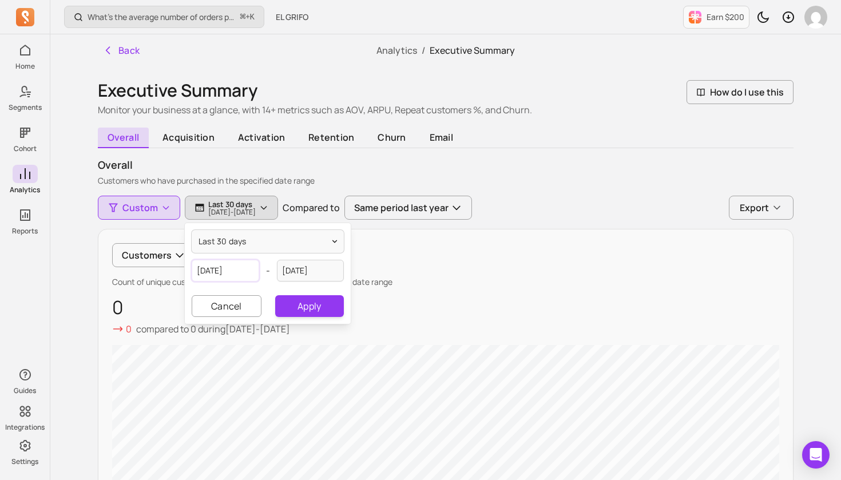
click at [236, 276] on input "[DATE]" at bounding box center [225, 271] width 67 height 22
select select "2025"
select select "August"
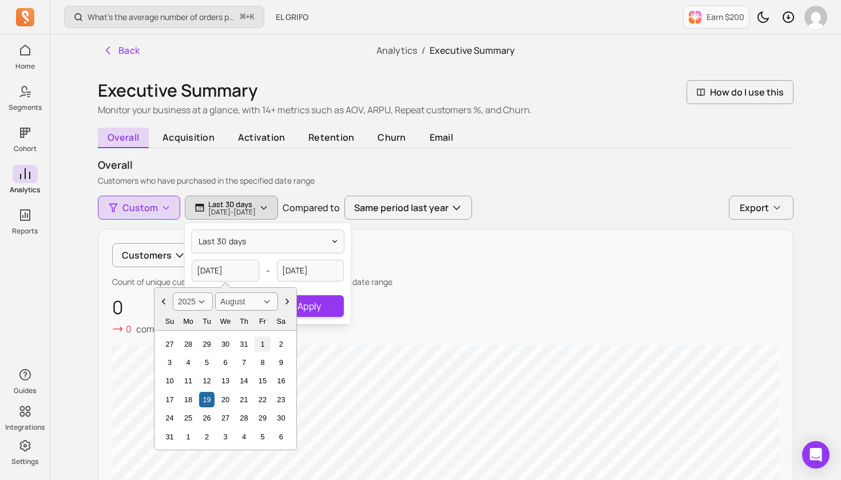
click at [260, 345] on div "1" at bounding box center [261, 343] width 15 height 15
type input "[DATE]"
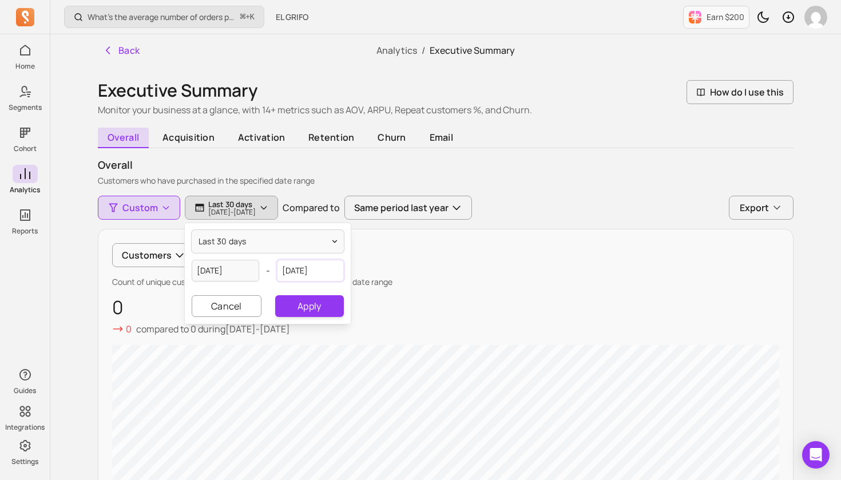
select select "2025"
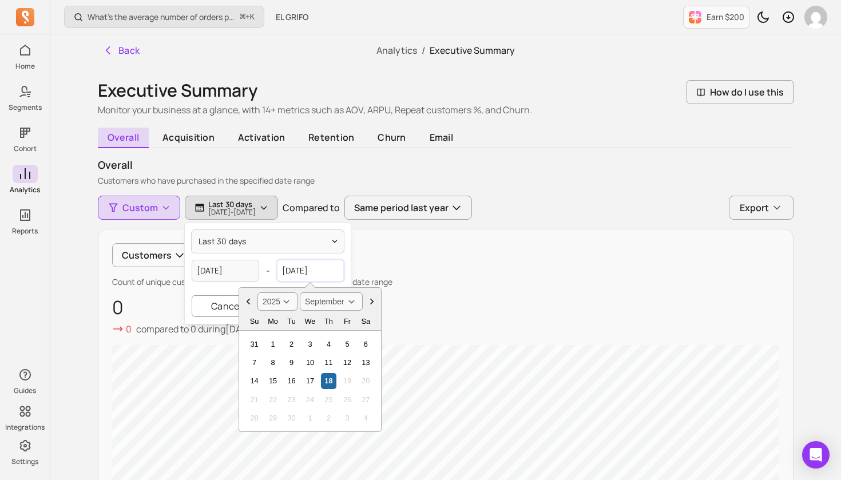
click at [335, 270] on input "[DATE]" at bounding box center [310, 271] width 67 height 22
select select "August"
click at [257, 440] on div "31" at bounding box center [253, 436] width 15 height 15
type input "[DATE]"
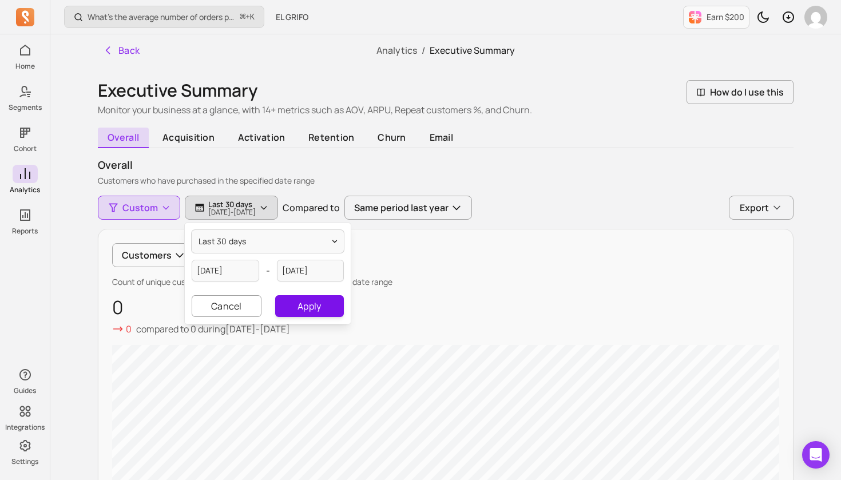
click at [309, 308] on button "Apply" at bounding box center [309, 306] width 69 height 22
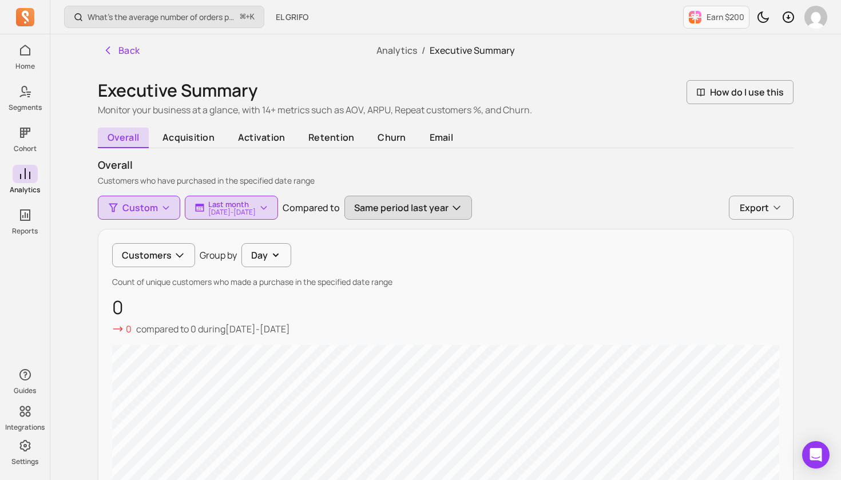
click at [422, 202] on button "Same period last year" at bounding box center [408, 208] width 128 height 24
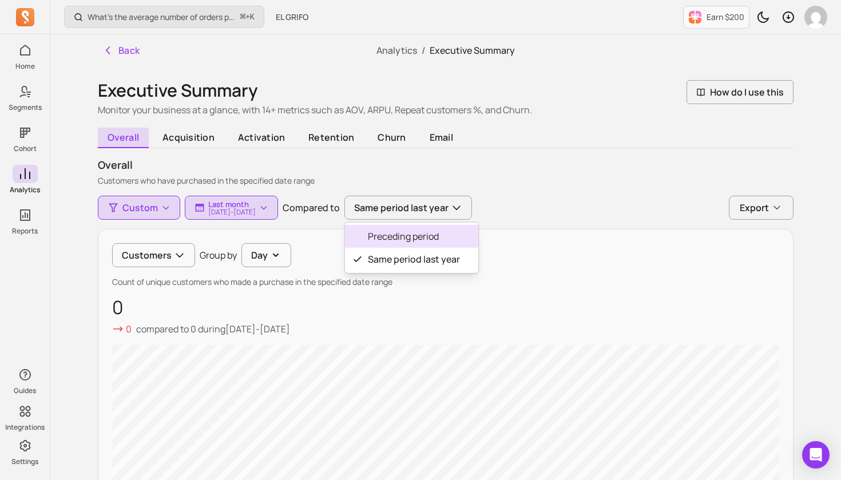
click at [459, 234] on span "Preceding period" at bounding box center [414, 236] width 92 height 14
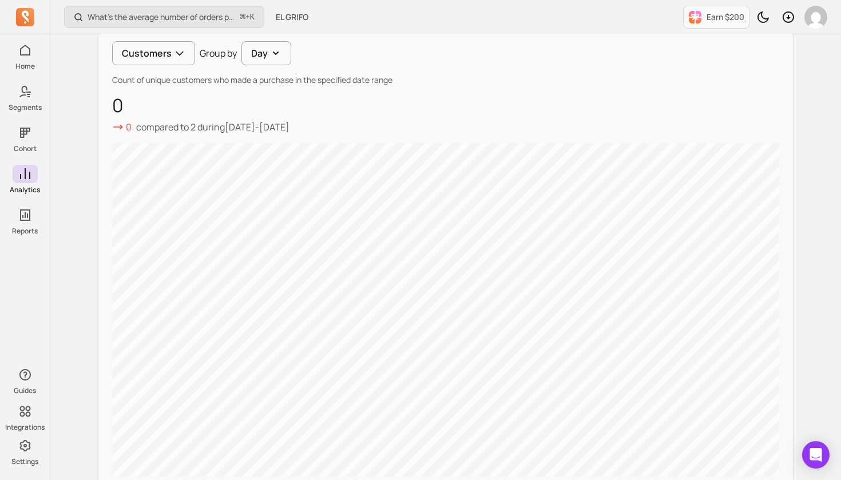
scroll to position [84, 0]
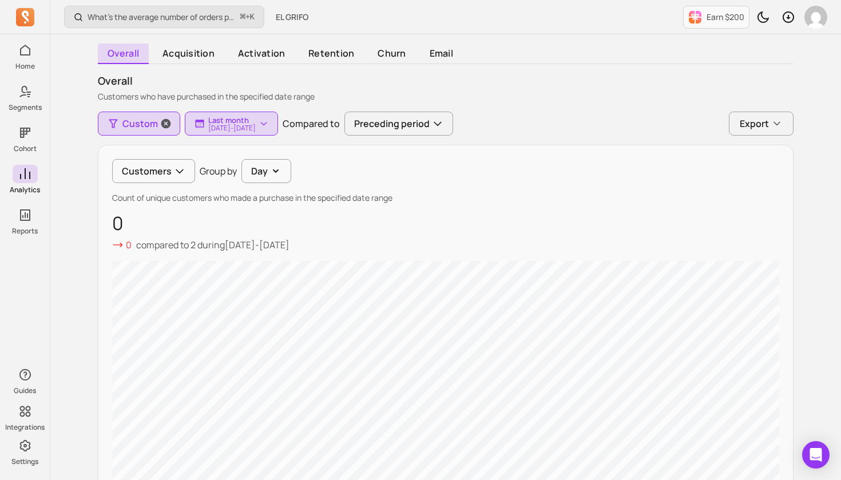
click at [163, 122] on icon "button" at bounding box center [166, 124] width 10 height 10
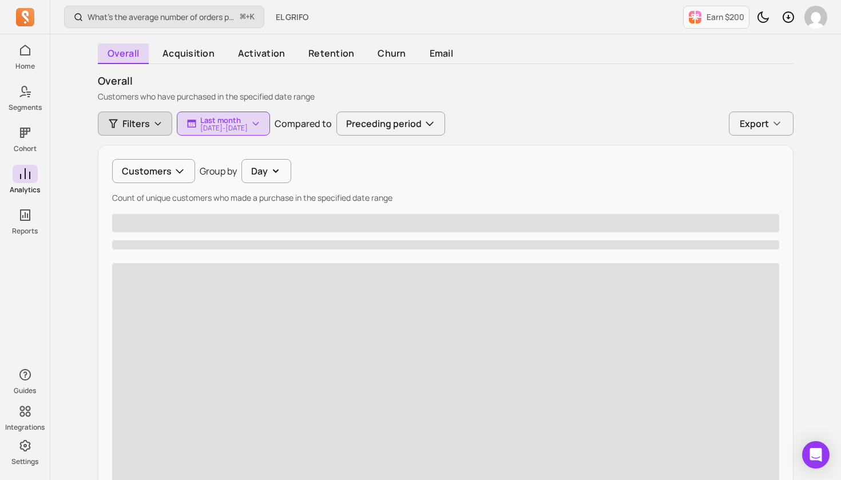
click at [160, 122] on icon "button" at bounding box center [157, 123] width 5 height 3
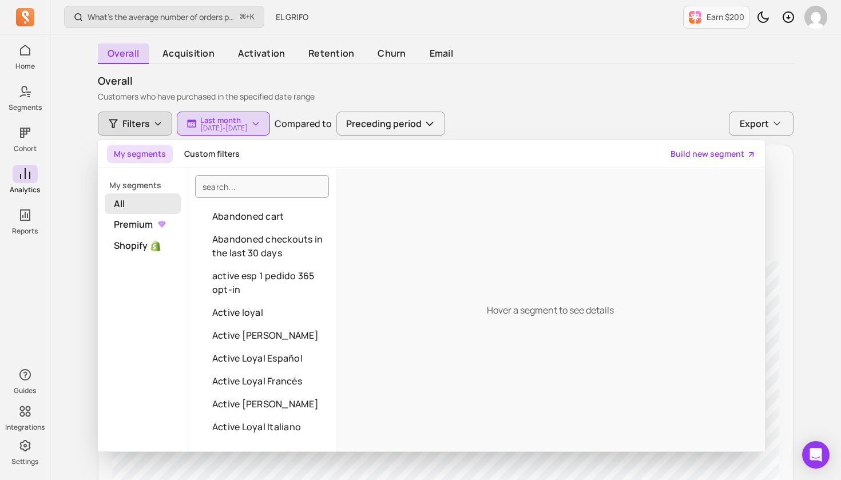
click at [154, 198] on span "All" at bounding box center [143, 203] width 76 height 21
click at [580, 122] on div "Filters My segments Custom filters Build new segment My segments All Premium Sh…" at bounding box center [445, 124] width 695 height 24
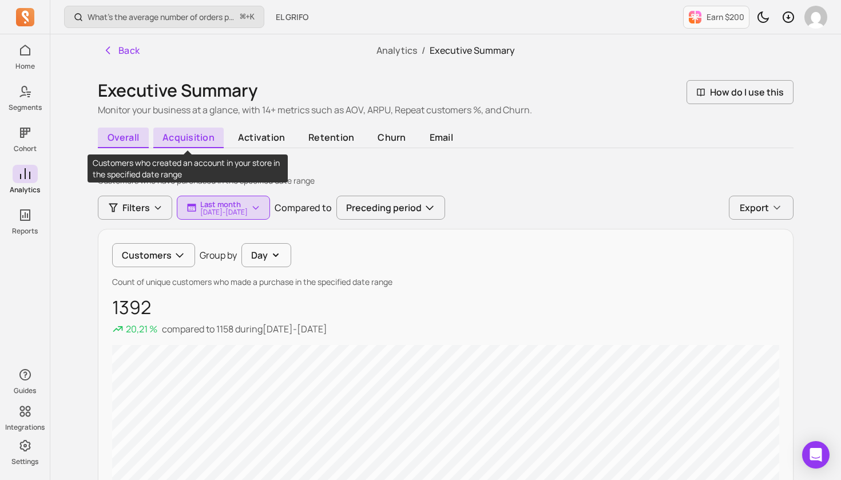
click at [179, 132] on span "acquisition" at bounding box center [188, 138] width 71 height 21
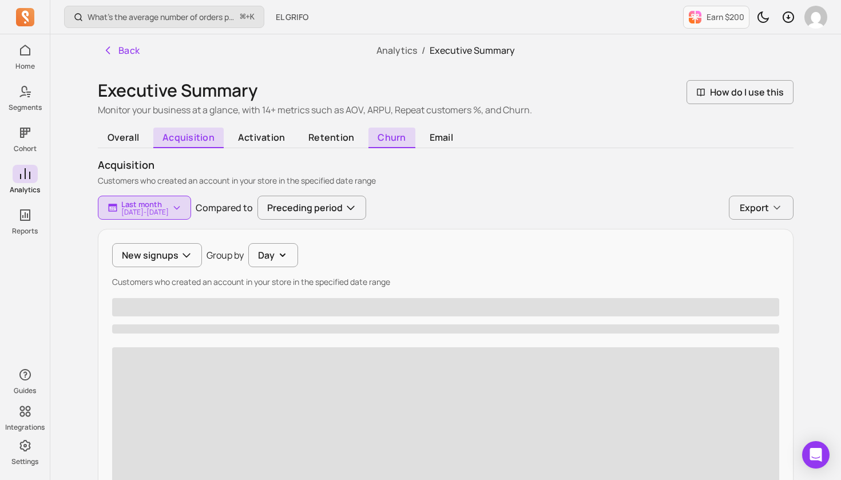
click at [392, 134] on span "churn" at bounding box center [391, 138] width 47 height 21
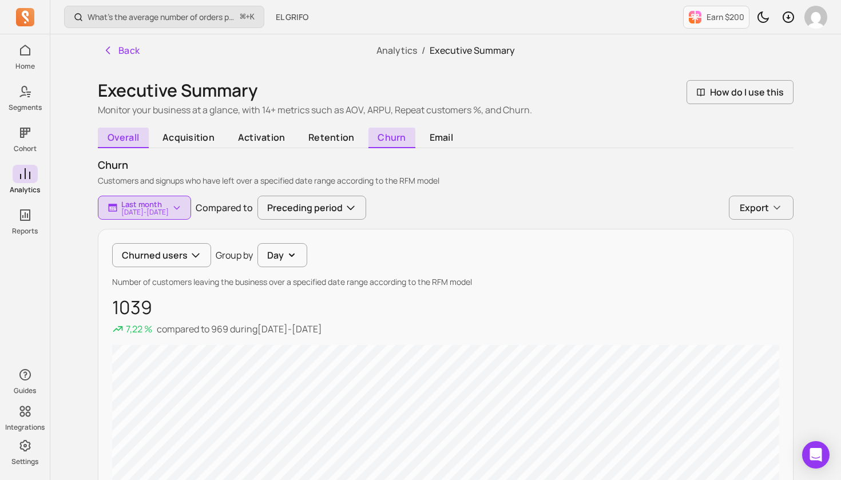
click at [137, 133] on span "overall" at bounding box center [123, 138] width 51 height 21
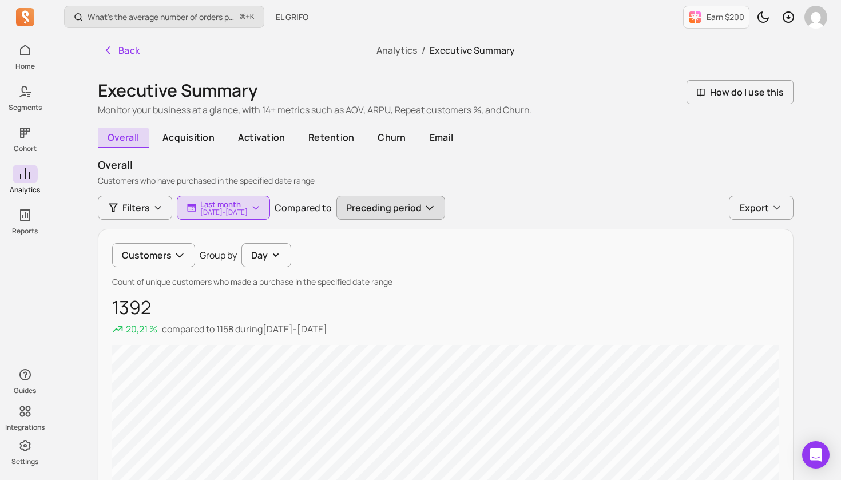
click at [436, 207] on button "Preceding period" at bounding box center [390, 208] width 109 height 24
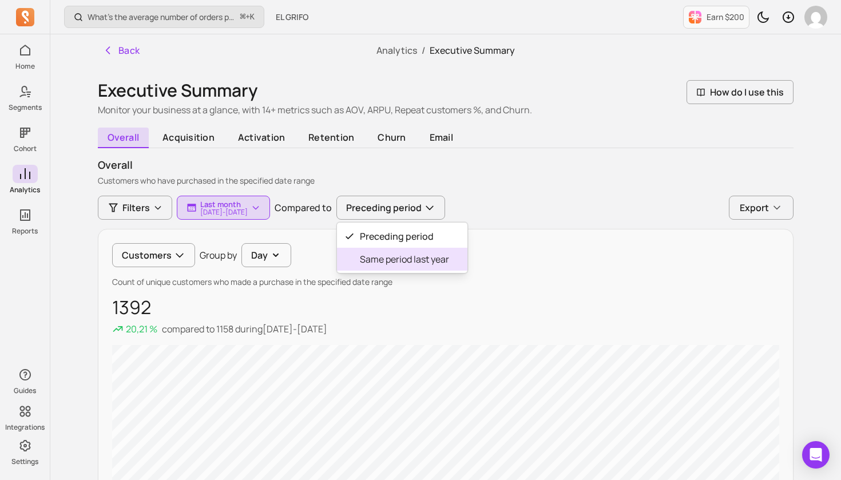
click at [449, 262] on span "Same period last year" at bounding box center [404, 259] width 89 height 14
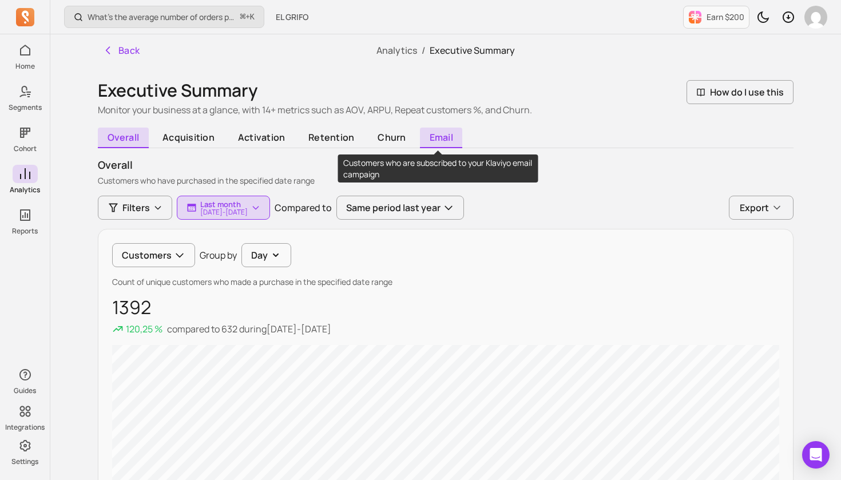
click at [440, 136] on span "email" at bounding box center [441, 138] width 42 height 21
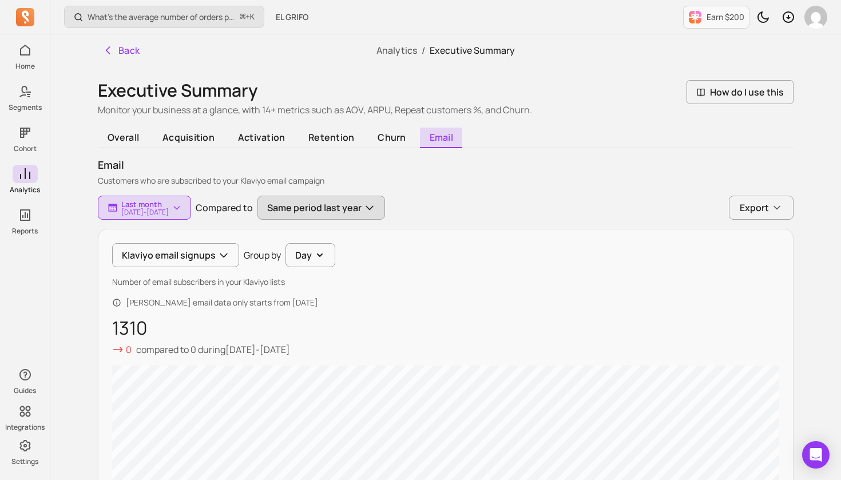
click at [346, 207] on button "Same period last year" at bounding box center [321, 208] width 128 height 24
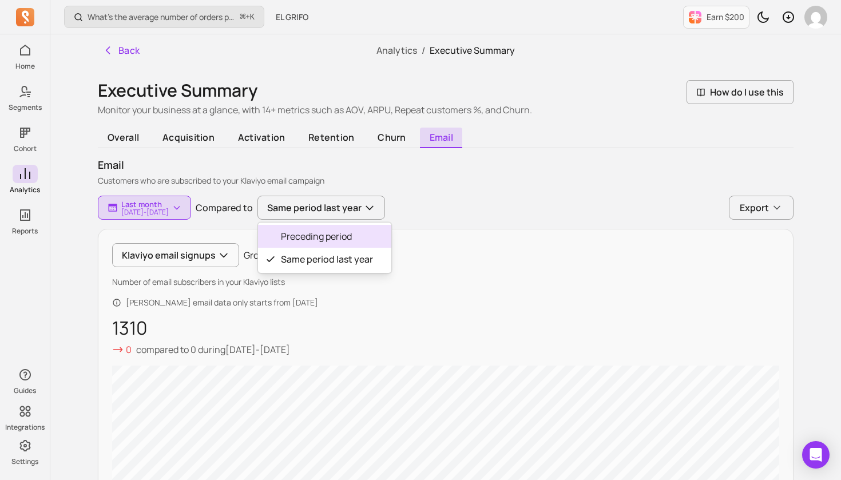
click at [364, 232] on span "Preceding period" at bounding box center [327, 236] width 92 height 14
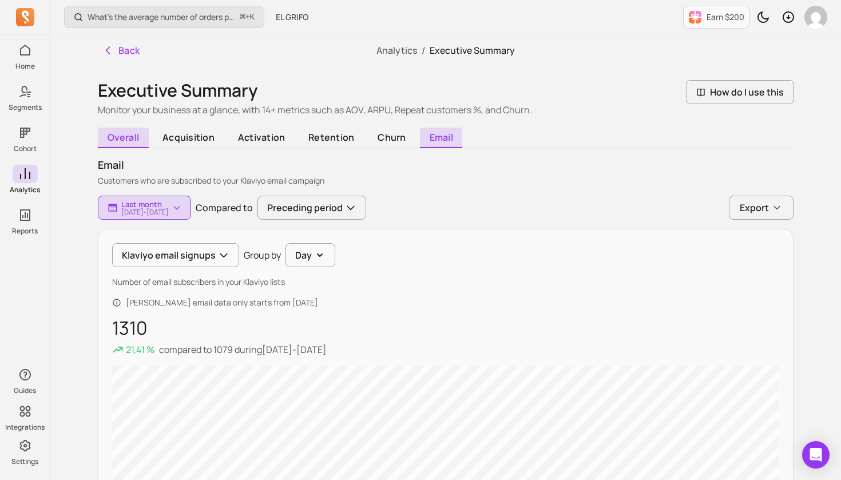
click at [130, 136] on span "overall" at bounding box center [123, 138] width 51 height 21
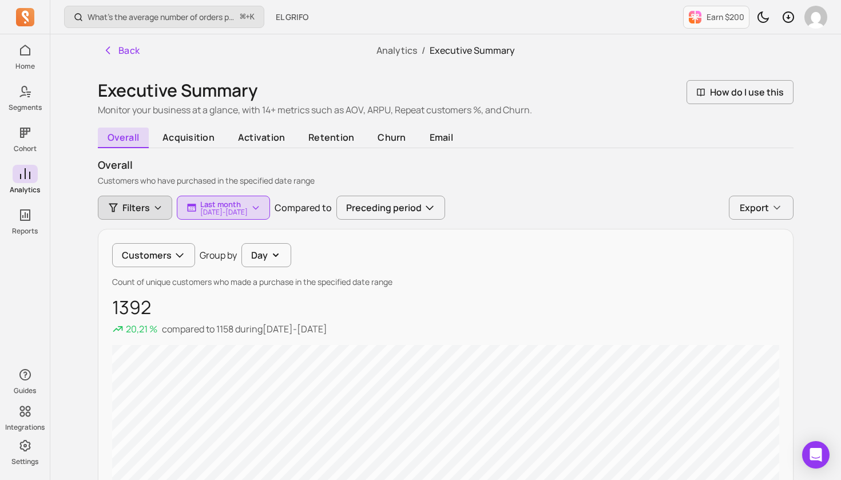
click at [146, 209] on span "Filters" at bounding box center [135, 208] width 27 height 14
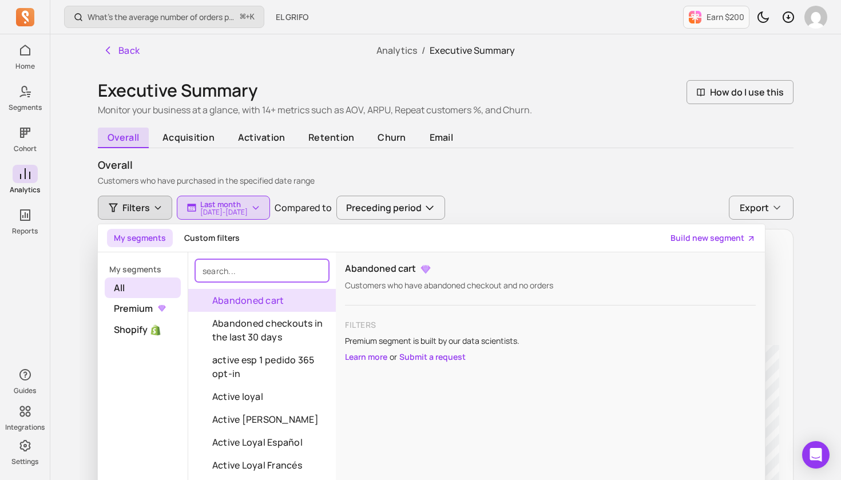
click at [230, 271] on input "search" at bounding box center [262, 270] width 134 height 23
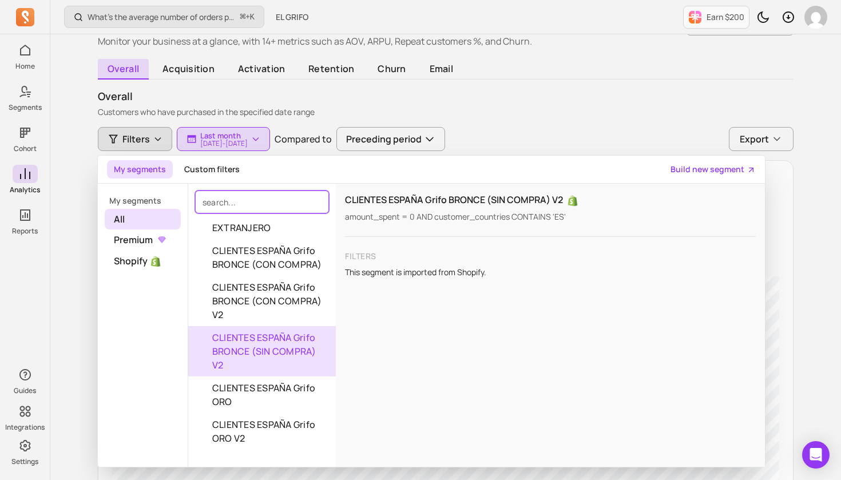
scroll to position [69, 0]
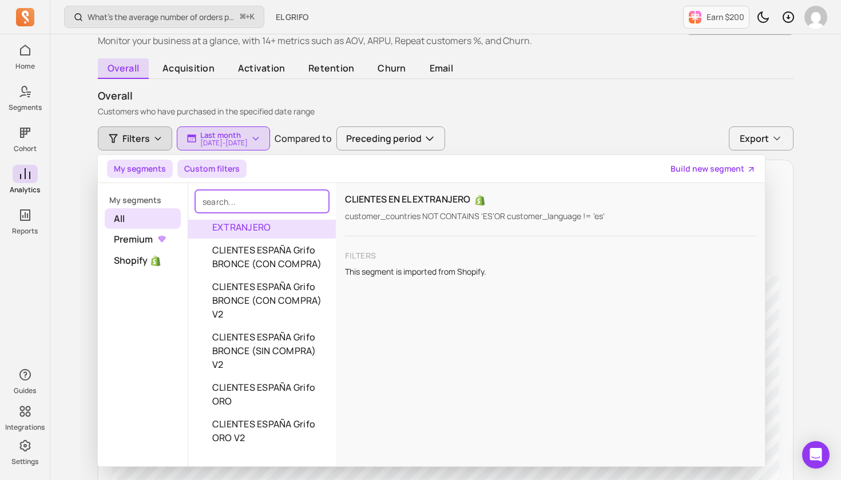
click at [222, 168] on button "Custom filters" at bounding box center [211, 169] width 69 height 18
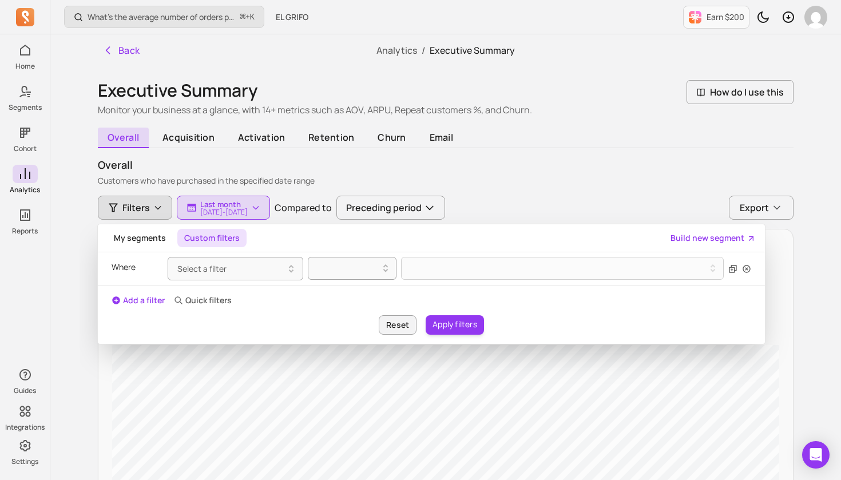
scroll to position [0, 0]
click at [154, 206] on icon "button" at bounding box center [157, 207] width 9 height 9
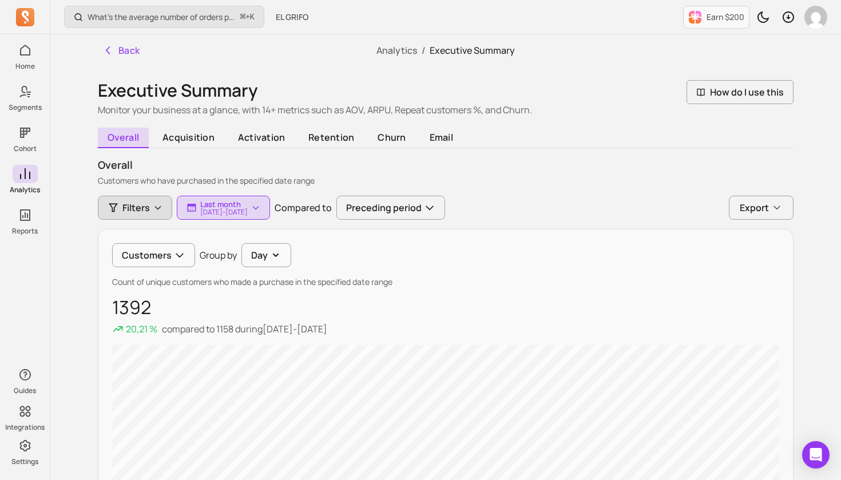
click at [155, 206] on icon "button" at bounding box center [157, 207] width 9 height 9
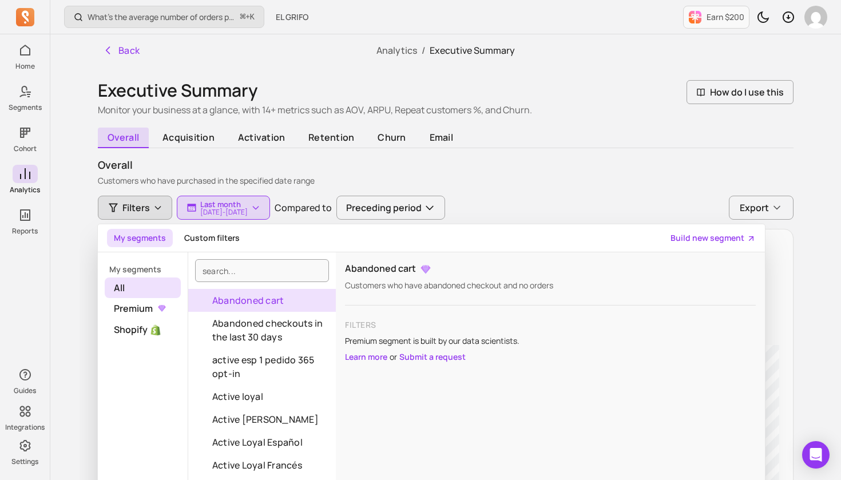
click at [584, 174] on div "overall Customers who have purchased in the specified date range" at bounding box center [445, 171] width 695 height 29
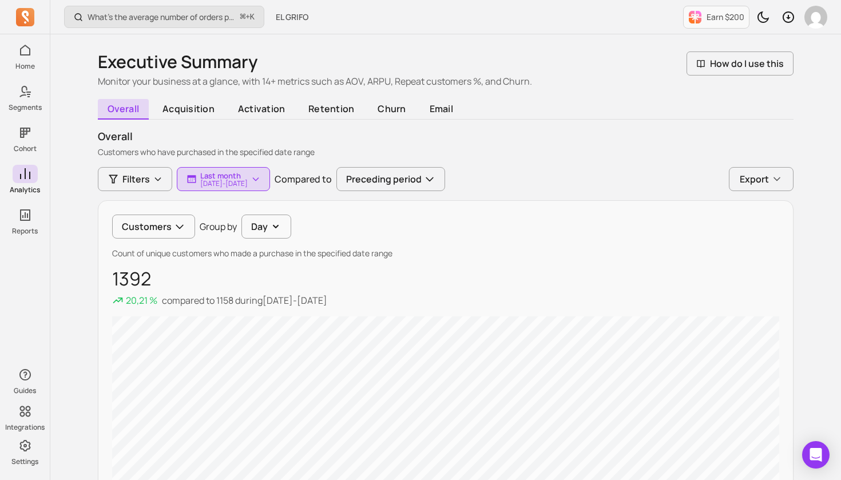
scroll to position [45, 0]
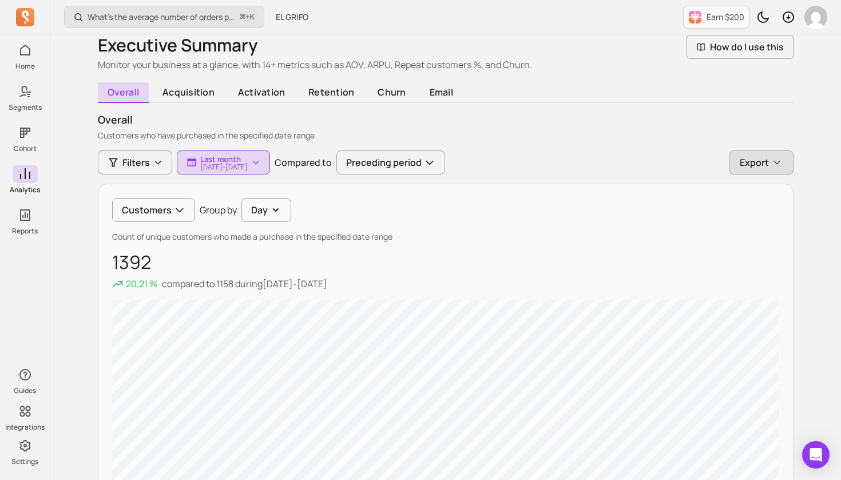
click at [774, 164] on icon "button" at bounding box center [776, 162] width 11 height 11
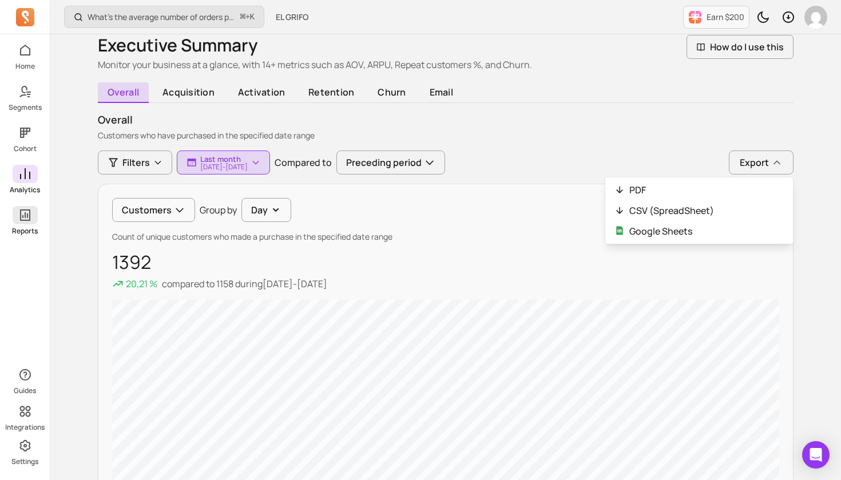
click at [22, 216] on div "Home Segments Cohort Analytics Reports Guides Integrations Settings What’s the …" at bounding box center [420, 474] width 841 height 1039
click at [23, 217] on icon at bounding box center [25, 214] width 10 height 11
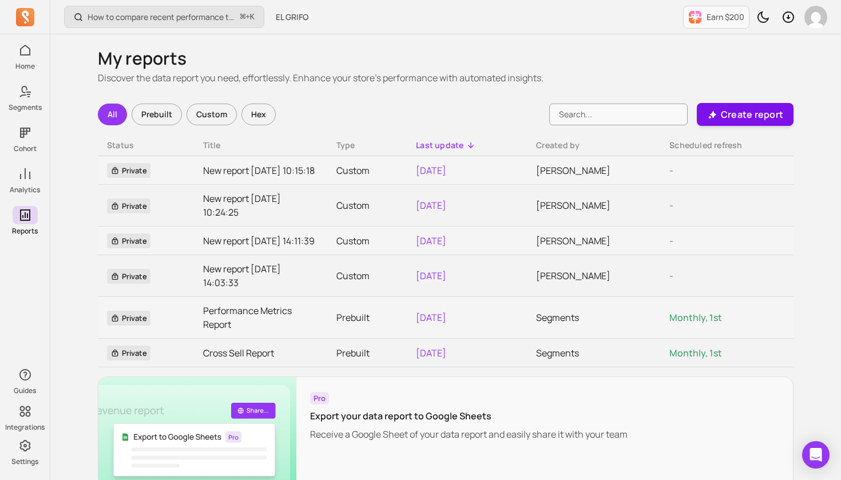
click at [750, 113] on p "Create report" at bounding box center [752, 115] width 62 height 14
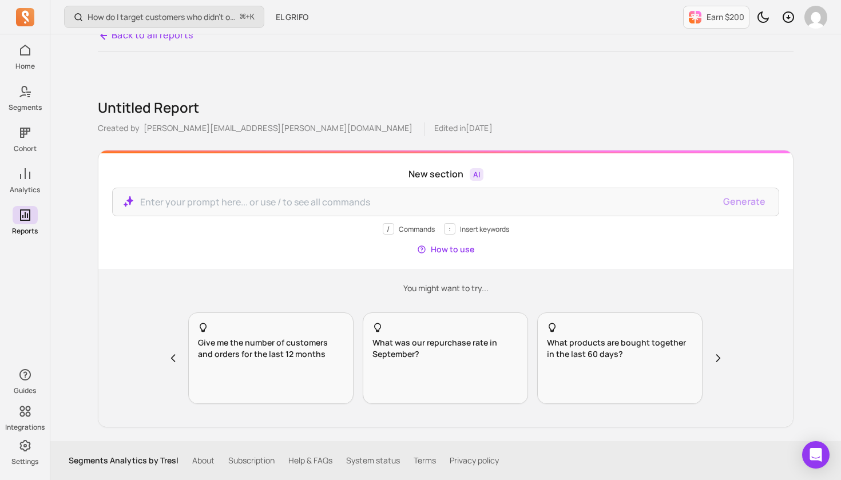
scroll to position [15, 0]
click at [156, 199] on p at bounding box center [427, 202] width 574 height 14
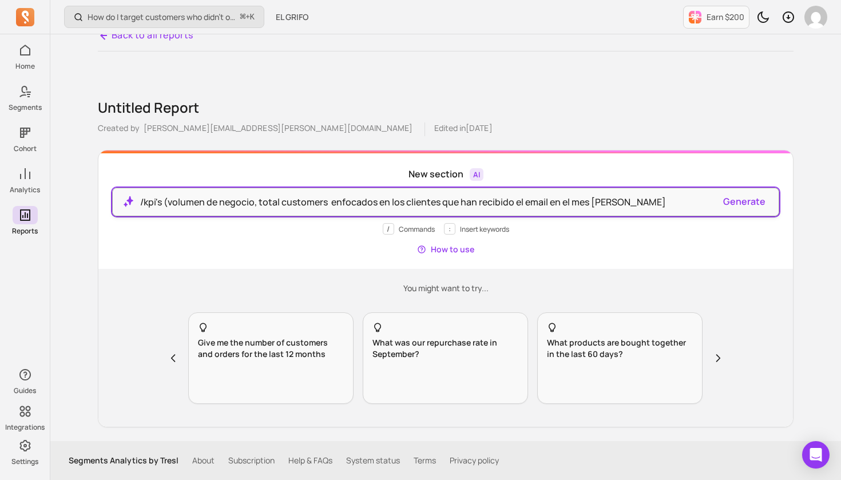
click at [258, 202] on p "/kpi's (volumen de negocio, total customers enfocados en los clientes que han r…" at bounding box center [427, 202] width 574 height 14
click at [325, 202] on p "/kpi's (volumen de negocio/total customers enfocados en los clientes que han re…" at bounding box center [427, 202] width 574 height 14
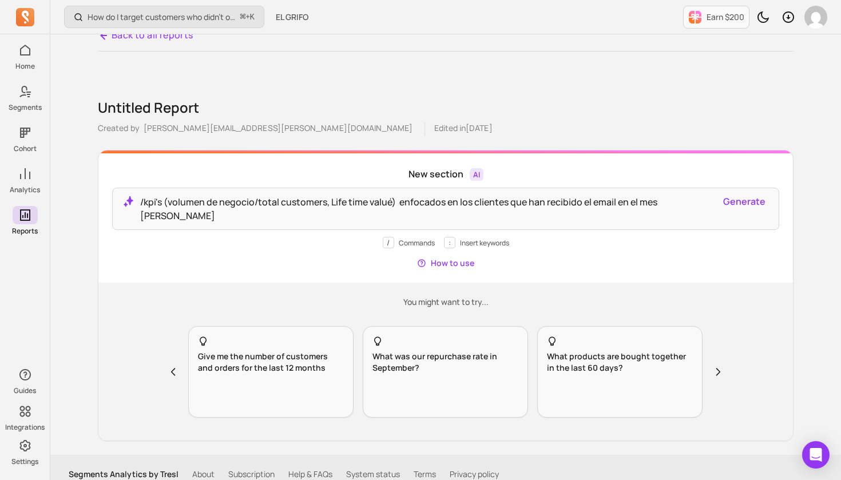
click at [749, 202] on button "Generate" at bounding box center [744, 201] width 42 height 14
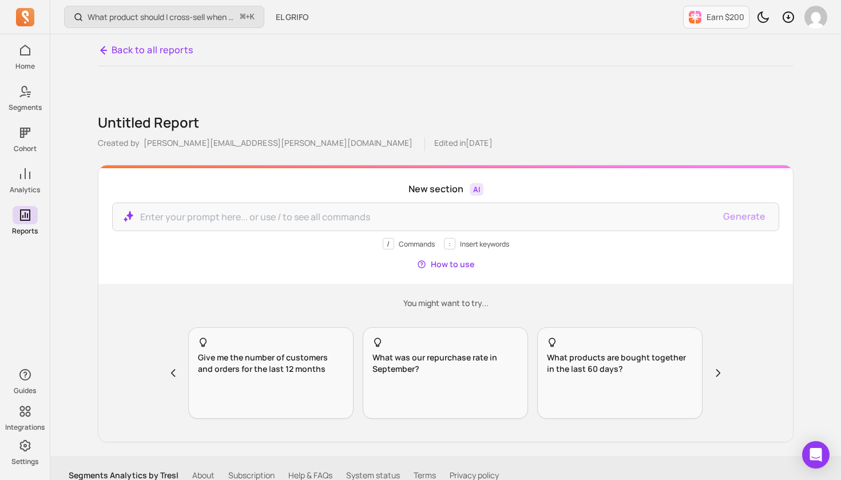
scroll to position [15, 0]
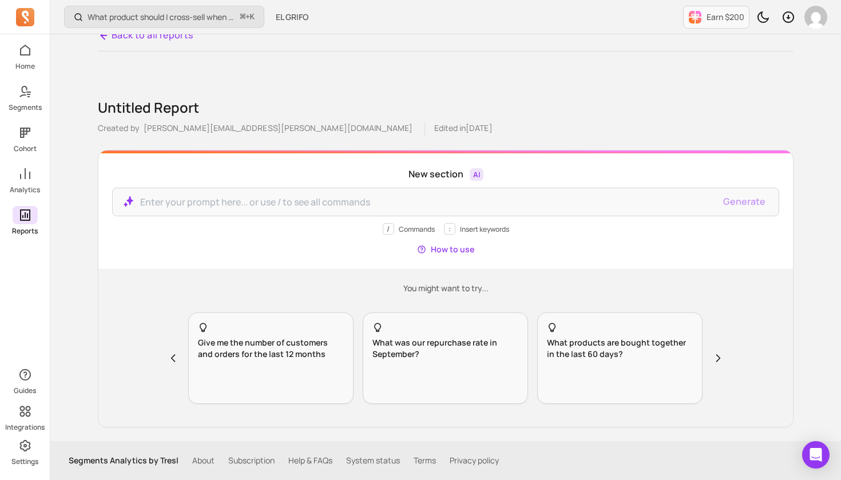
click at [25, 211] on icon at bounding box center [25, 215] width 14 height 14
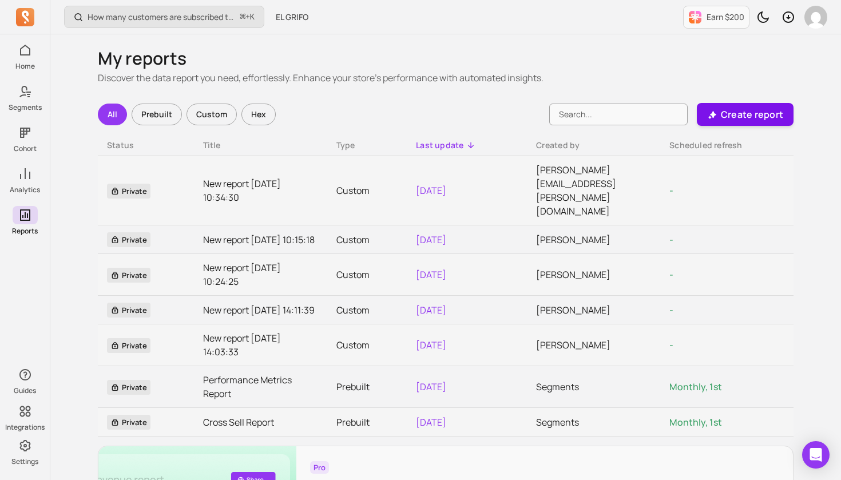
click at [746, 114] on p "Create report" at bounding box center [752, 115] width 62 height 14
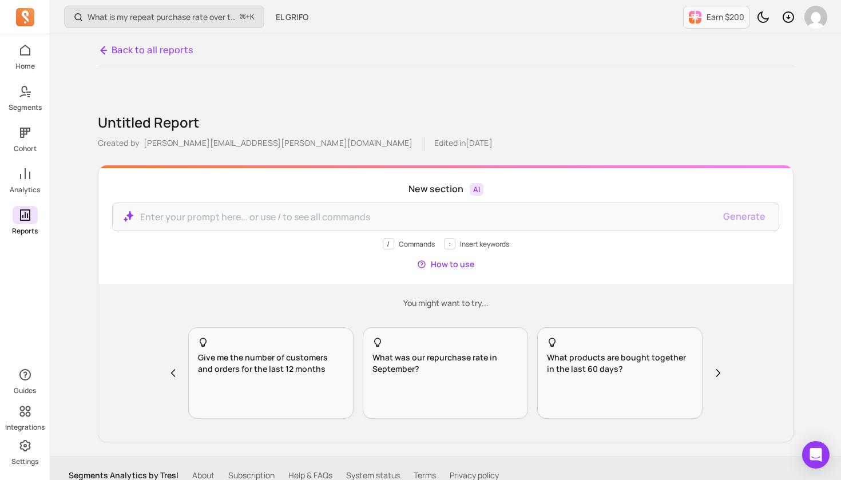
click at [28, 216] on icon at bounding box center [25, 215] width 14 height 14
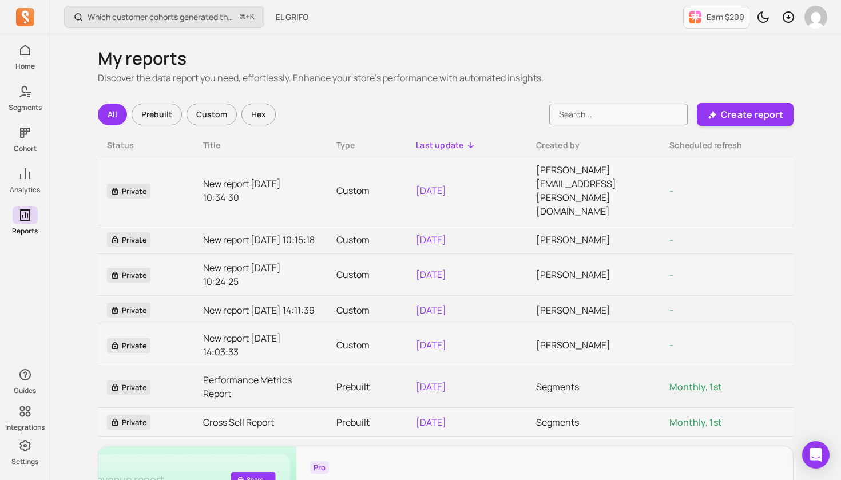
click at [110, 114] on div "All" at bounding box center [112, 115] width 29 height 22
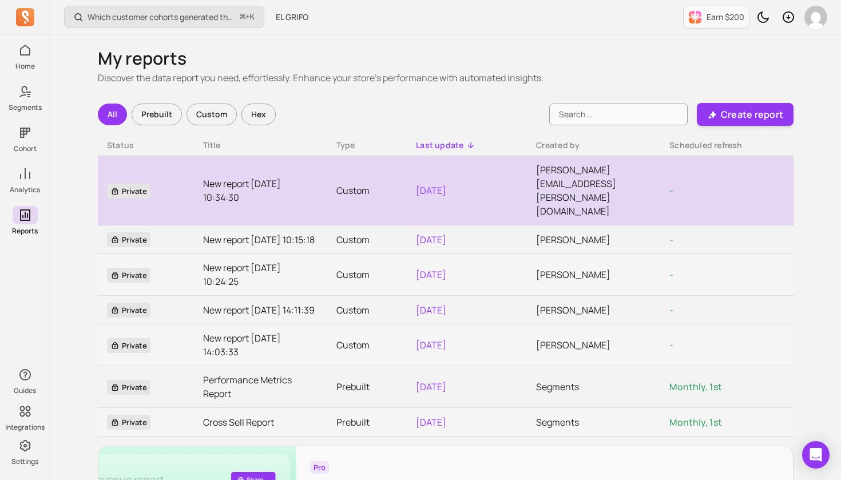
click at [134, 184] on span "Private" at bounding box center [128, 191] width 43 height 15
click at [115, 186] on icon at bounding box center [114, 190] width 9 height 9
click at [116, 186] on icon at bounding box center [114, 190] width 9 height 9
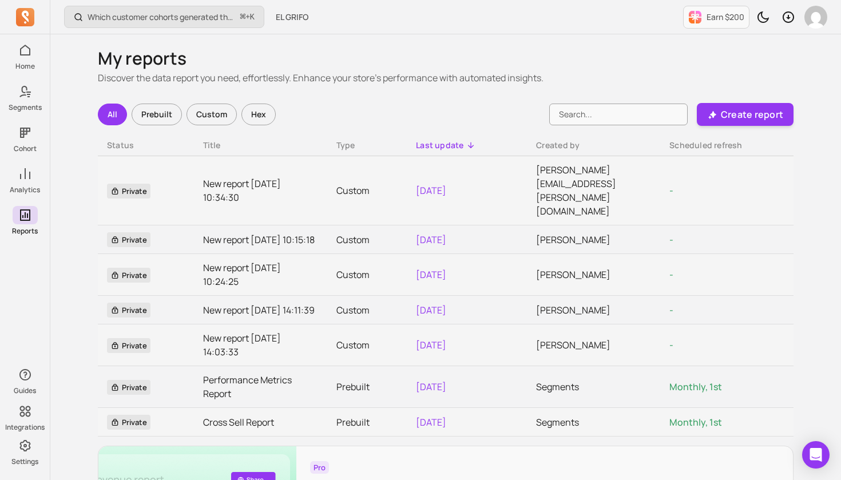
click at [168, 114] on div "Prebuilt" at bounding box center [157, 115] width 50 height 22
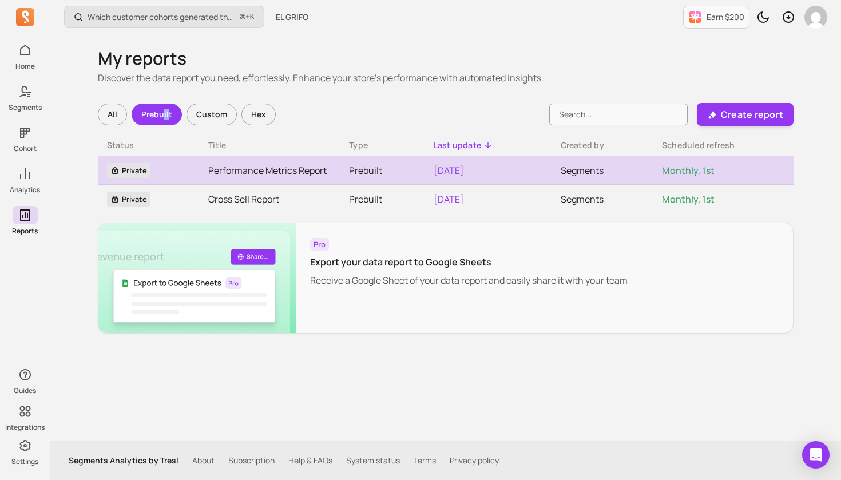
click at [282, 168] on link "Performance Metrics Report" at bounding box center [269, 171] width 122 height 14
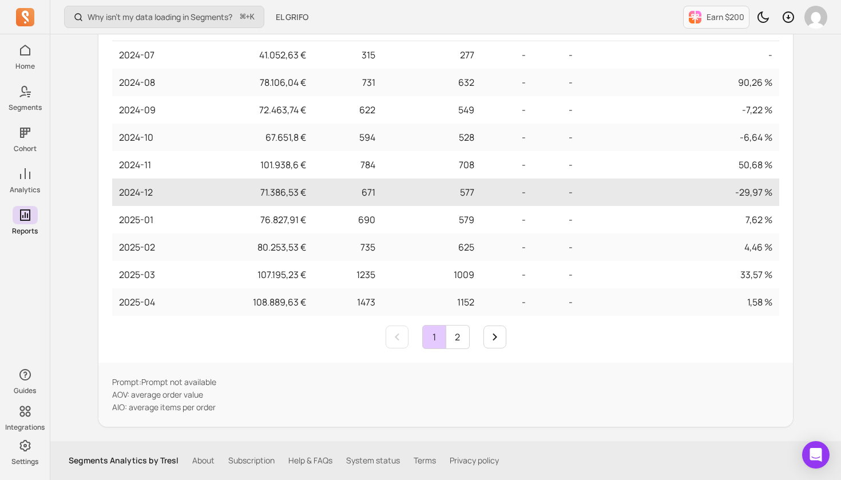
scroll to position [307, 0]
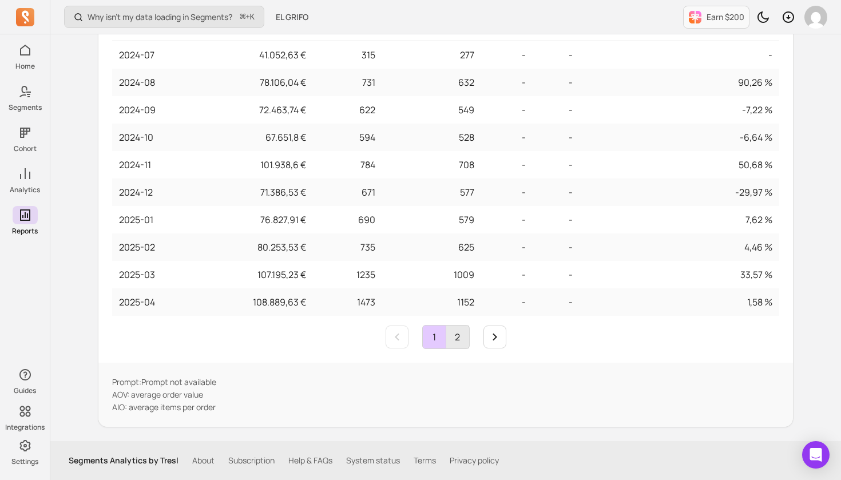
click at [463, 339] on link "2" at bounding box center [457, 336] width 23 height 23
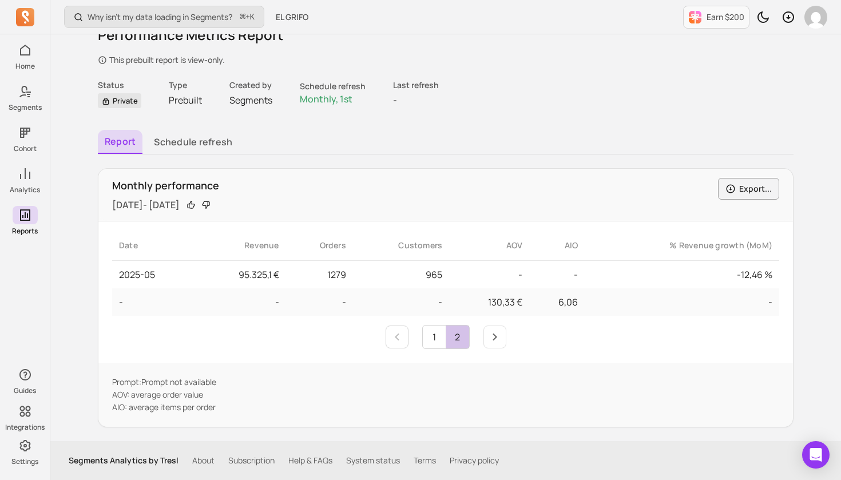
scroll to position [87, 0]
click at [430, 338] on link "1" at bounding box center [434, 336] width 23 height 23
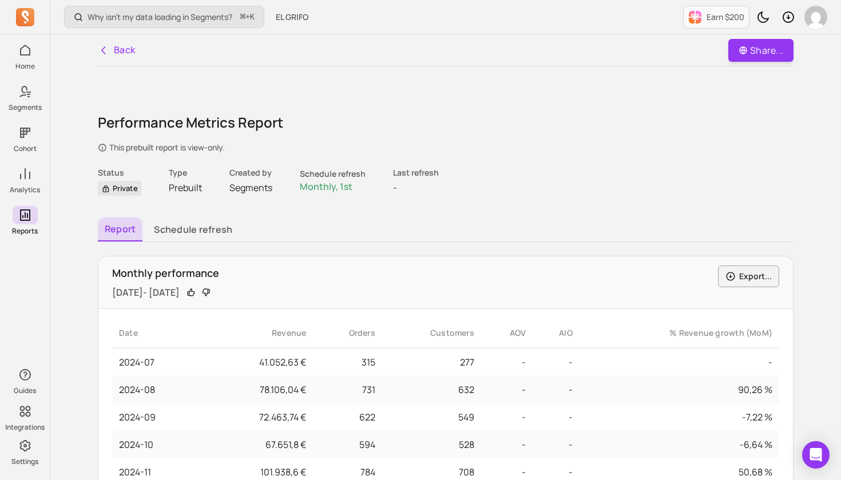
scroll to position [0, 0]
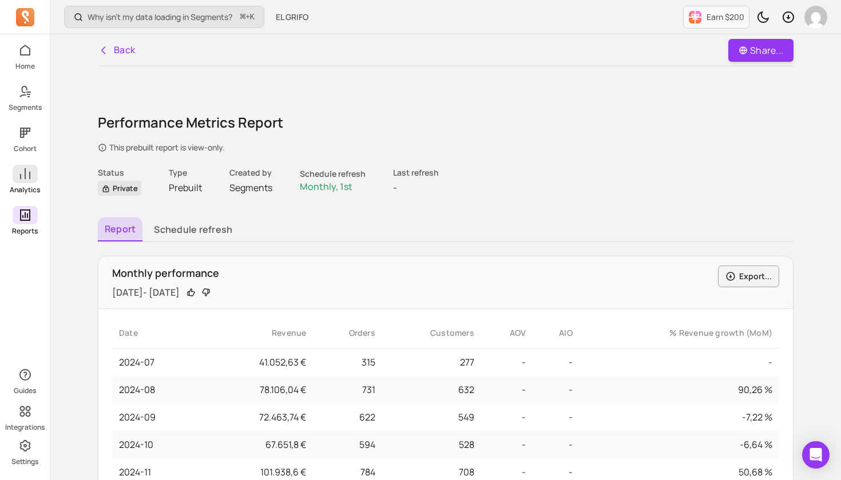
click at [22, 175] on icon at bounding box center [25, 174] width 14 height 14
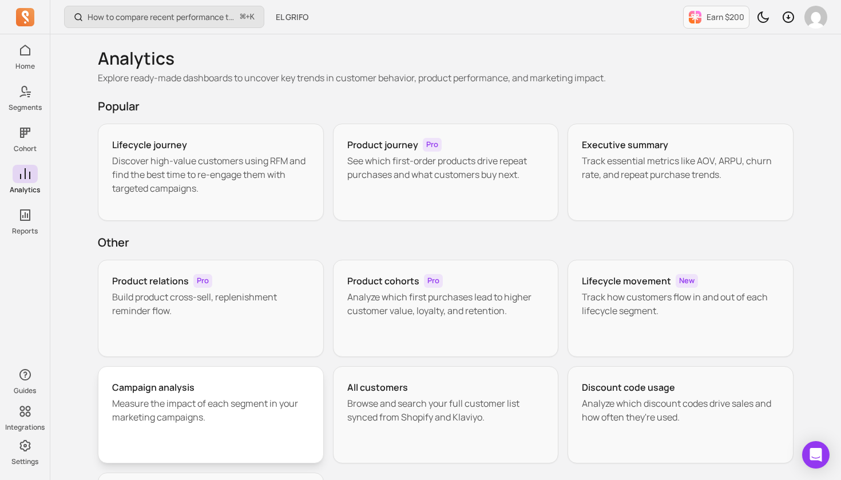
click at [200, 407] on p "Measure the impact of each segment in your marketing campaigns." at bounding box center [210, 409] width 197 height 27
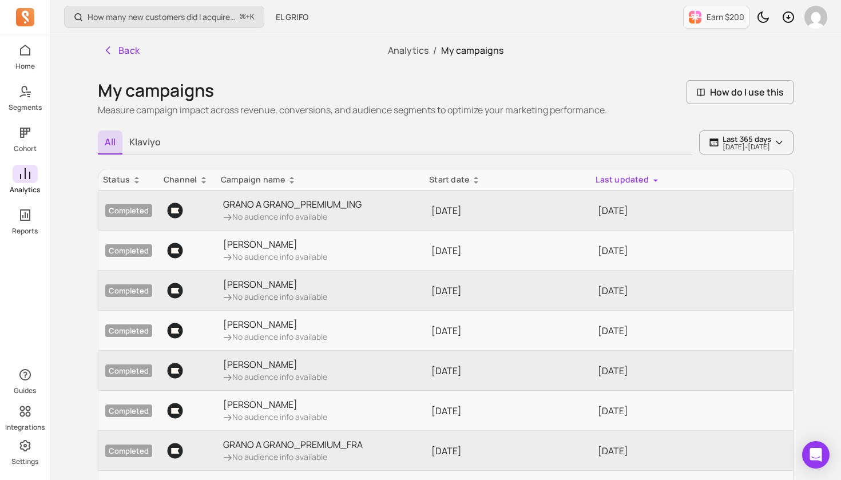
click at [21, 172] on icon at bounding box center [25, 174] width 14 height 14
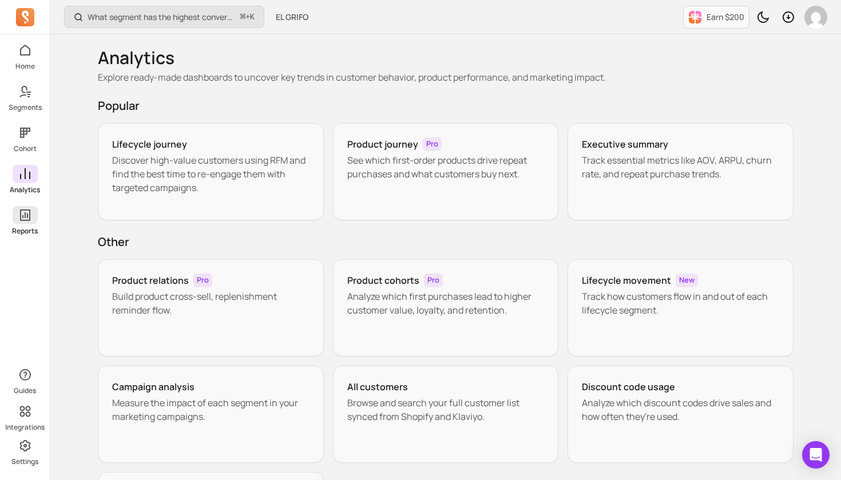
scroll to position [0, 1]
click at [25, 214] on icon at bounding box center [25, 214] width 10 height 11
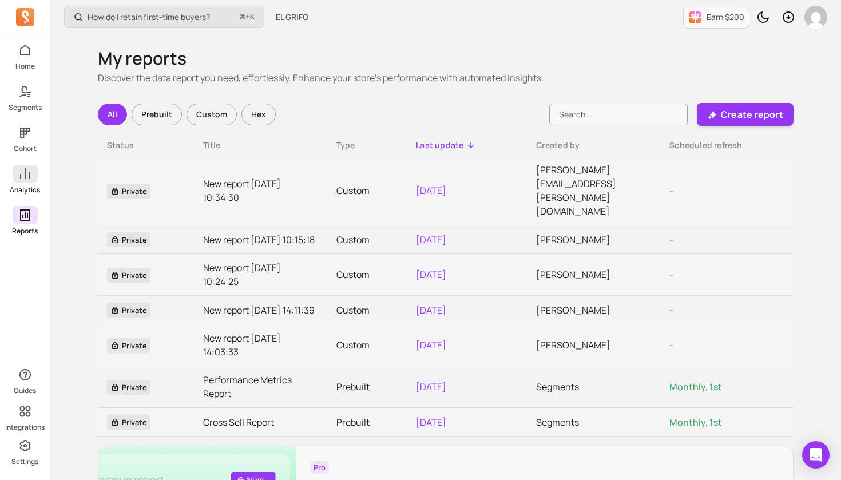
click at [28, 174] on icon at bounding box center [25, 174] width 14 height 14
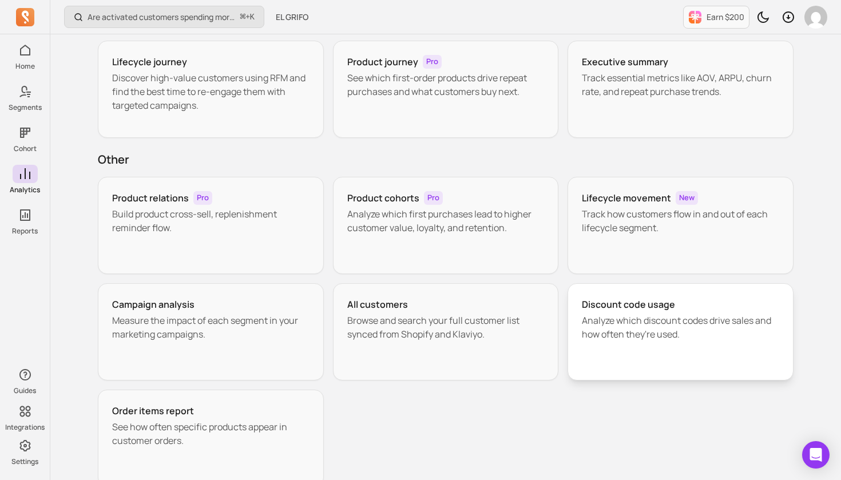
scroll to position [83, 0]
